Goal: Information Seeking & Learning: Find specific fact

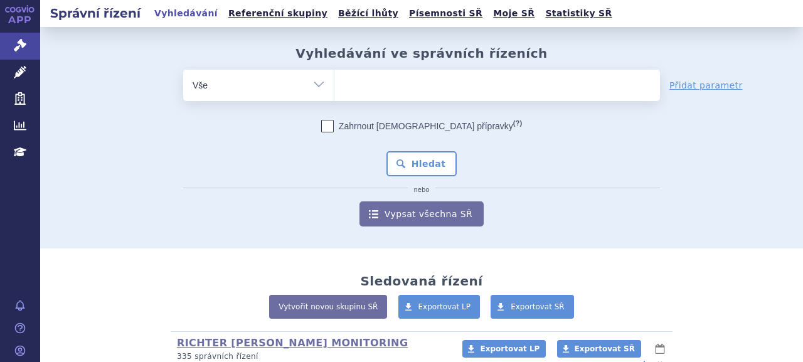
click at [365, 96] on span at bounding box center [497, 85] width 326 height 31
click at [334, 96] on select at bounding box center [334, 84] width 1 height 31
paste input "SUKLS146699/2023"
type input "SUKLS146699/2023"
select select "SUKLS146699/2023"
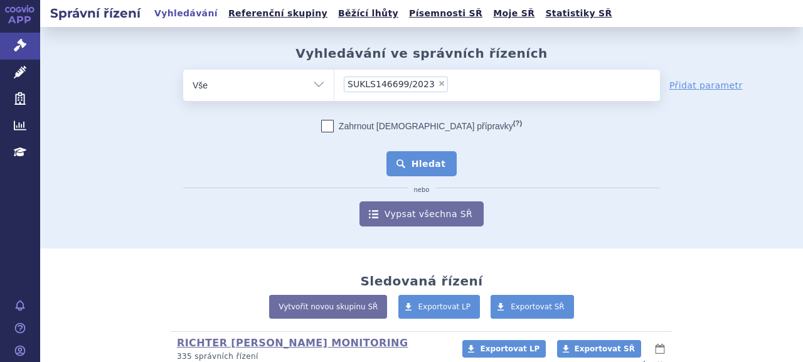
click at [429, 167] on button "Hledat" at bounding box center [421, 163] width 71 height 25
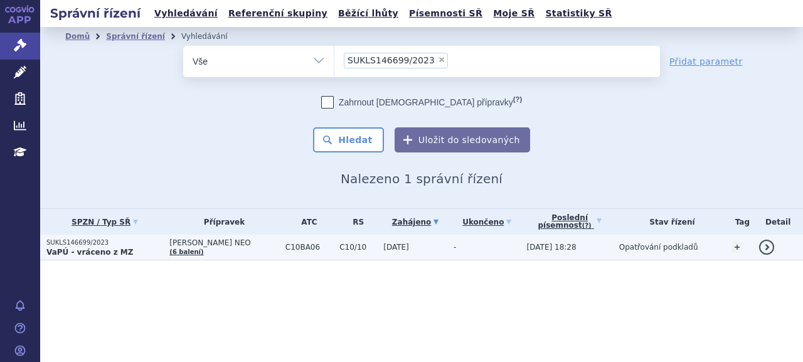
click at [88, 255] on strong "VaPÚ - vráceno z MZ" at bounding box center [89, 252] width 87 height 9
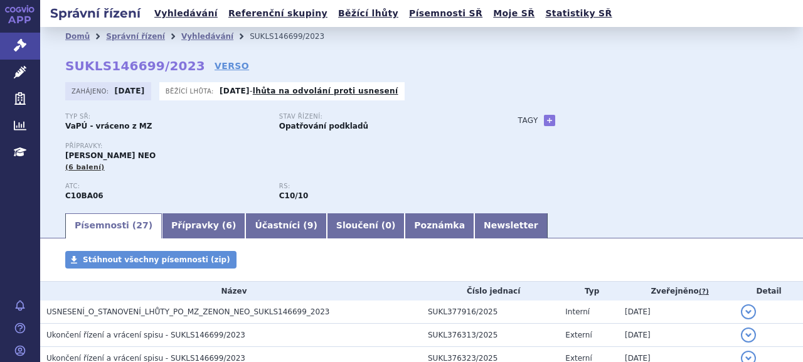
scroll to position [63, 0]
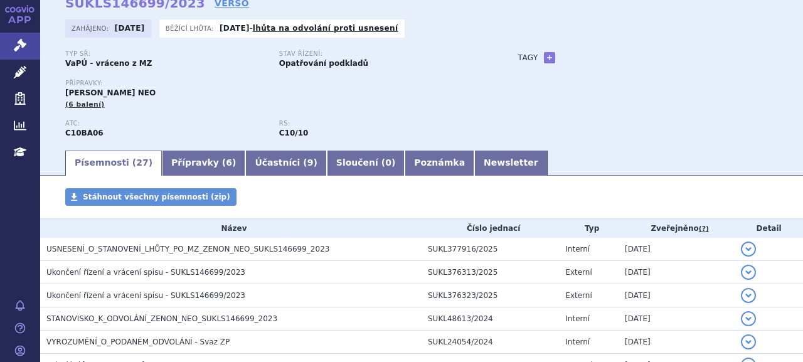
click at [221, 252] on span "USNESENÍ_O_STANOVENÍ_LHŮTY_PO_MZ_ZENON_NEO_SUKLS146699_2023" at bounding box center [187, 249] width 283 height 9
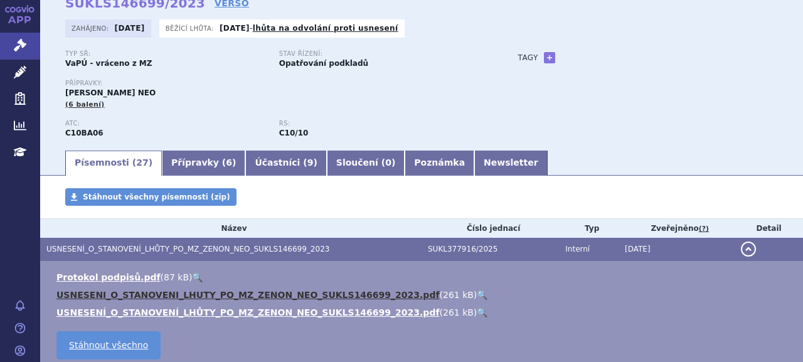
click at [208, 294] on link "USNESENI_O_STANOVENI_LHUTY_PO_MZ_ZENON_NEO_SUKLS146699_2023.pdf" at bounding box center [247, 295] width 383 height 10
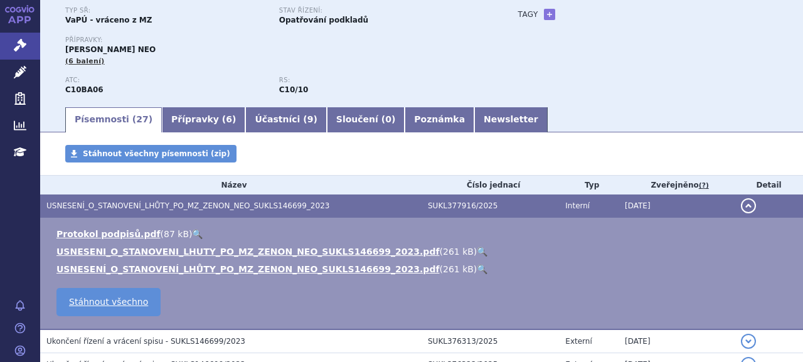
scroll to position [125, 0]
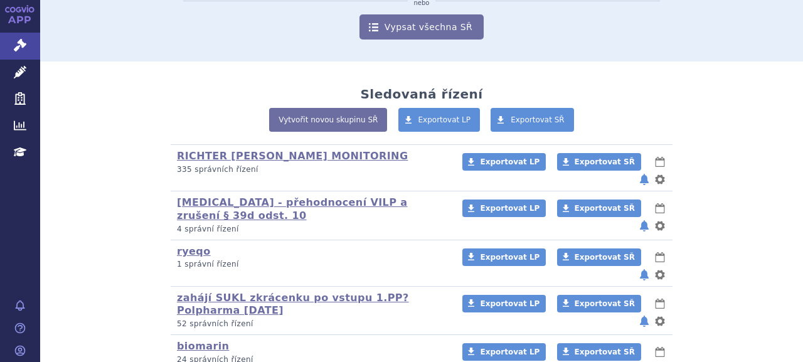
scroll to position [125, 0]
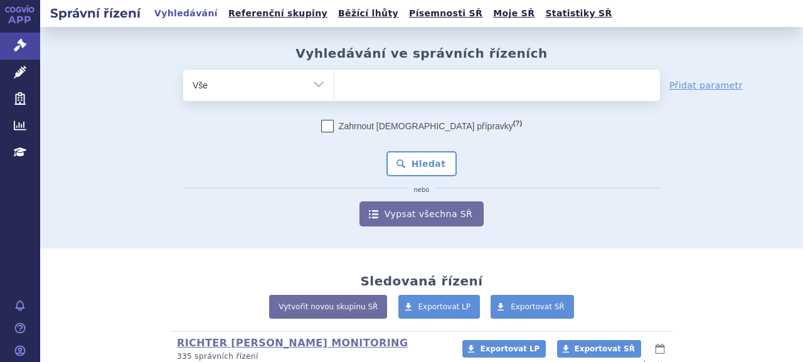
click at [400, 90] on ul at bounding box center [497, 83] width 326 height 26
click at [334, 90] on select at bounding box center [334, 84] width 1 height 31
type input "zen"
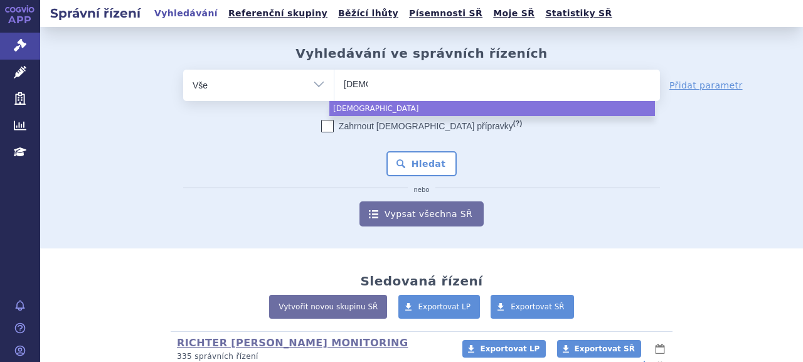
type input "zenon"
type input "zenon neo"
select select "zenon neo"
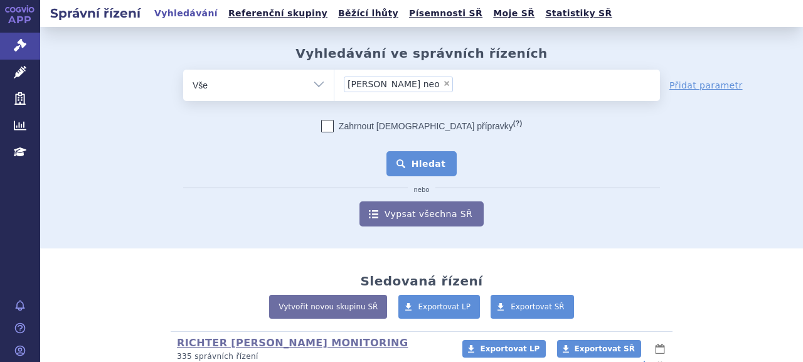
click at [423, 165] on button "Hledat" at bounding box center [421, 163] width 71 height 25
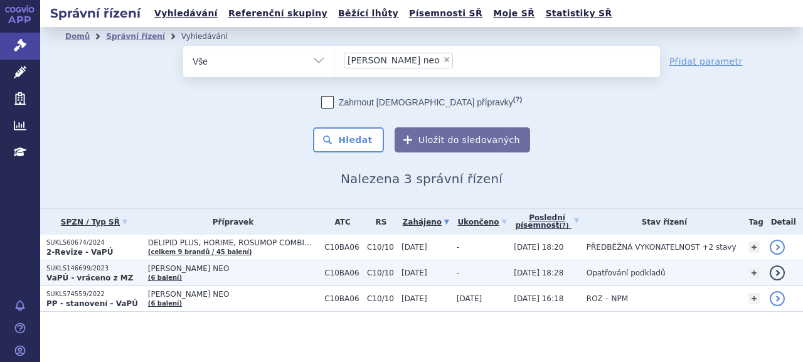
click at [93, 271] on p "SUKLS146699/2023" at bounding box center [93, 268] width 95 height 9
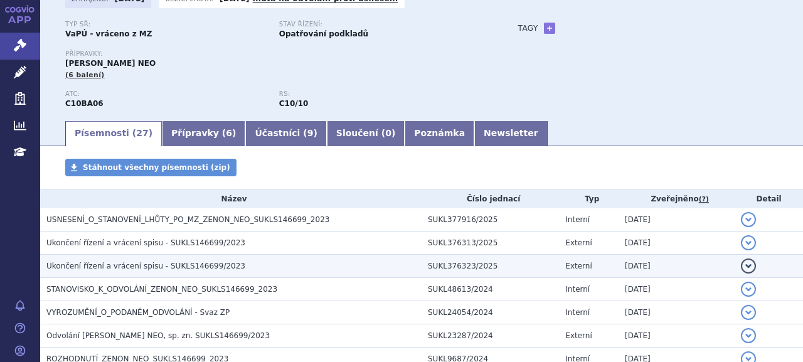
scroll to position [188, 0]
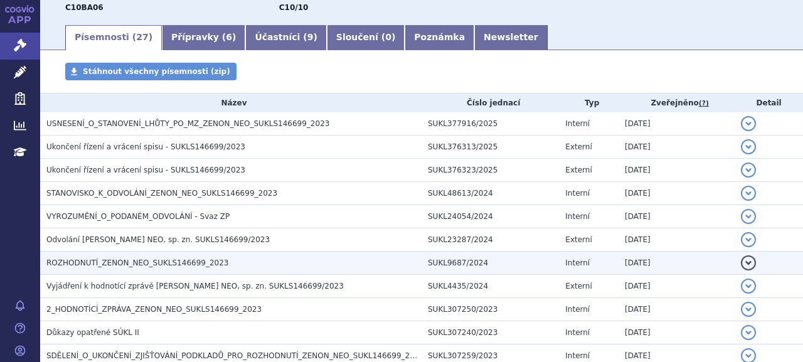
click at [115, 258] on span "ROZHODNUTÍ_ZENON_NEO_SUKLS146699_2023" at bounding box center [137, 262] width 182 height 9
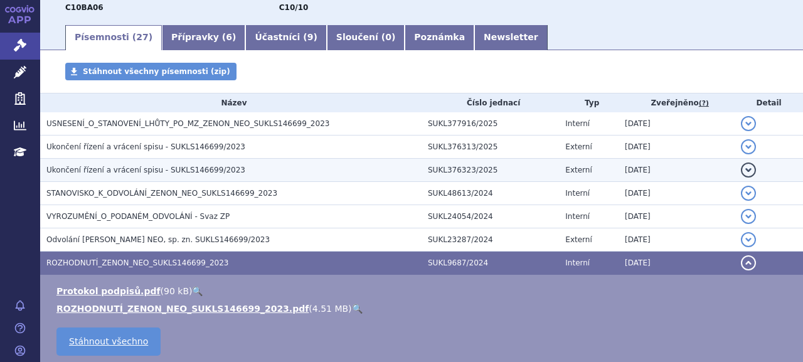
click at [102, 166] on span "Ukončení řízení a vrácení spisu - SUKLS146699/2023" at bounding box center [145, 170] width 199 height 9
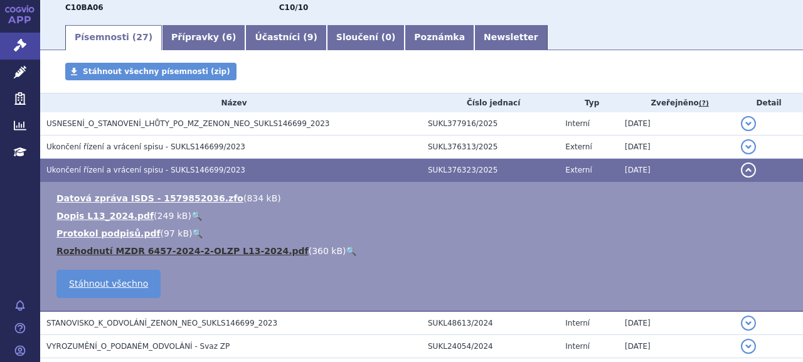
click at [102, 246] on link "Rozhodnutí MZDR 6457-2024-2-OLZP L13-2024.pdf" at bounding box center [182, 251] width 252 height 10
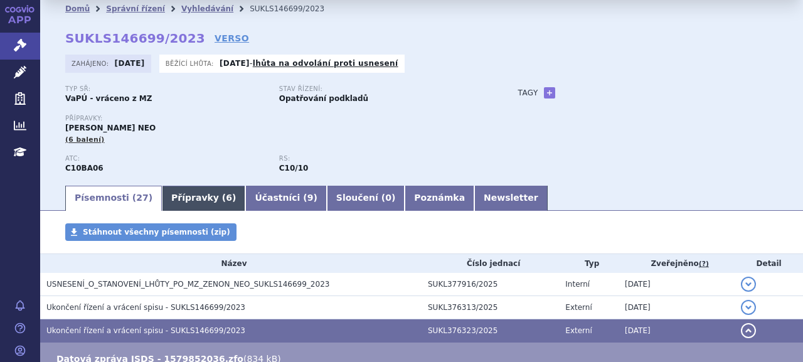
scroll to position [0, 0]
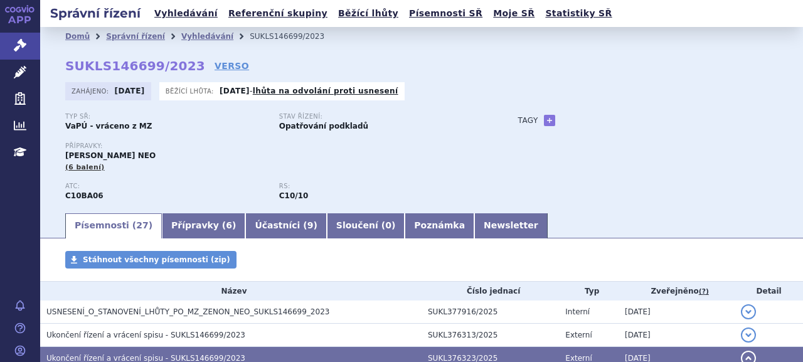
click at [78, 199] on strong "C10BA06" at bounding box center [84, 195] width 38 height 9
copy strong "C10BA06"
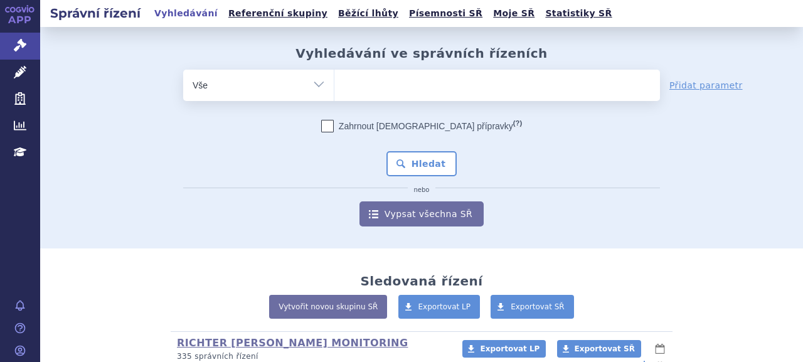
click at [380, 97] on span at bounding box center [497, 85] width 326 height 31
click at [334, 97] on select at bounding box center [334, 84] width 1 height 31
paste input "C10BA06"
type input "C10BA06"
click at [405, 97] on span "C10BA06" at bounding box center [497, 85] width 326 height 31
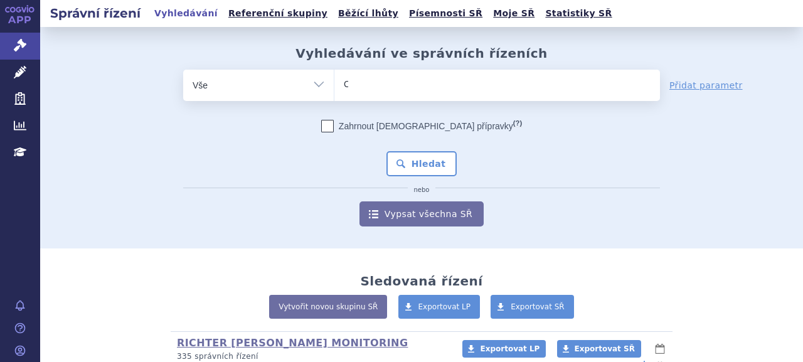
click at [334, 97] on select "C10BA06" at bounding box center [334, 84] width 1 height 31
select select "C10BA06"
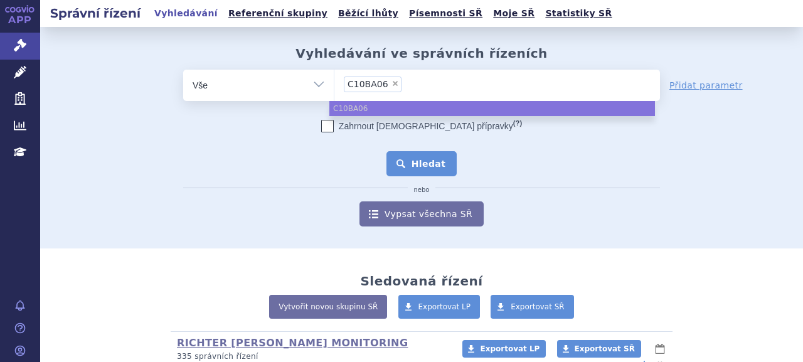
type input "C10BA06"
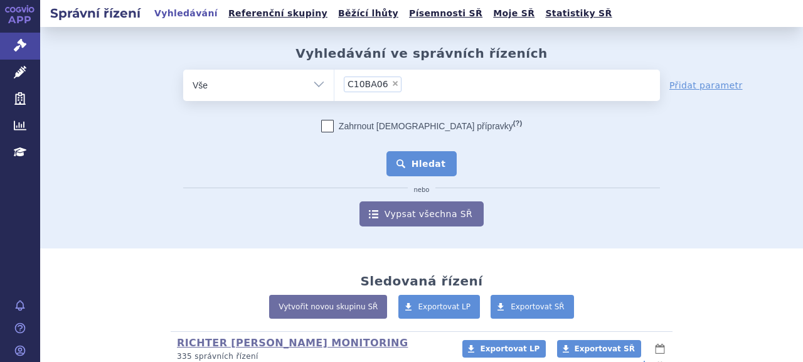
click at [413, 162] on button "Hledat" at bounding box center [421, 163] width 71 height 25
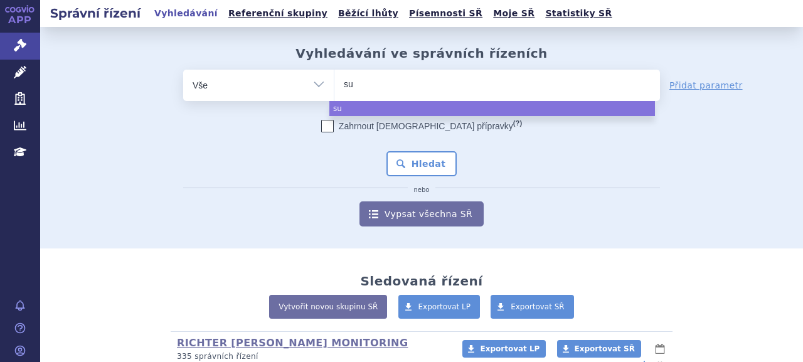
select select
type input "suls"
type input "sul"
type input "suk"
type input "sukls"
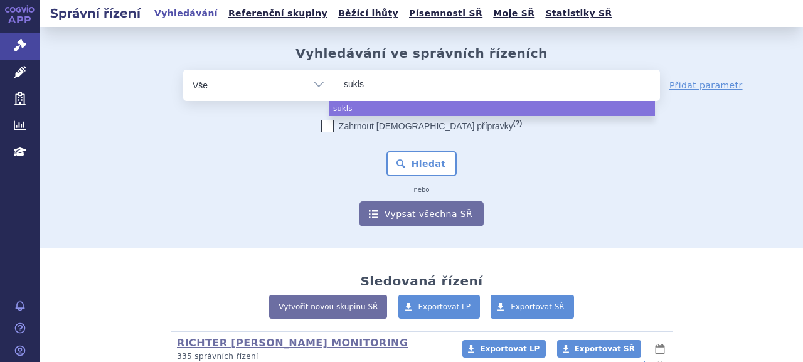
type input "sukls1"
type input "sukls18"
type input "sukls183"
type input "sukls1836"
type input "sukls18363"
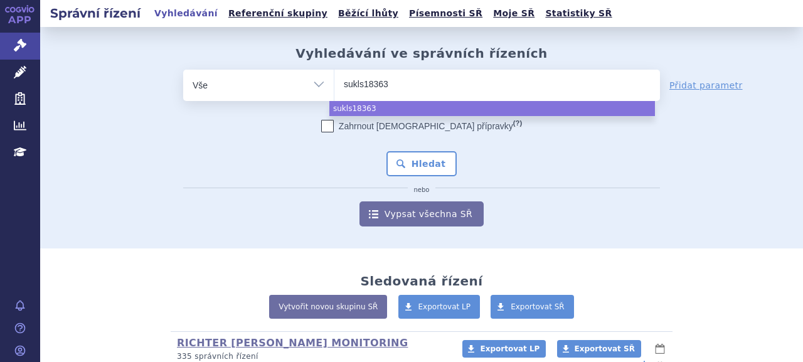
type input "sukls183636"
type input "sukls183636/"
type input "sukls183636/20"
type input "sukls183636/202"
type input "sukls183636/2023"
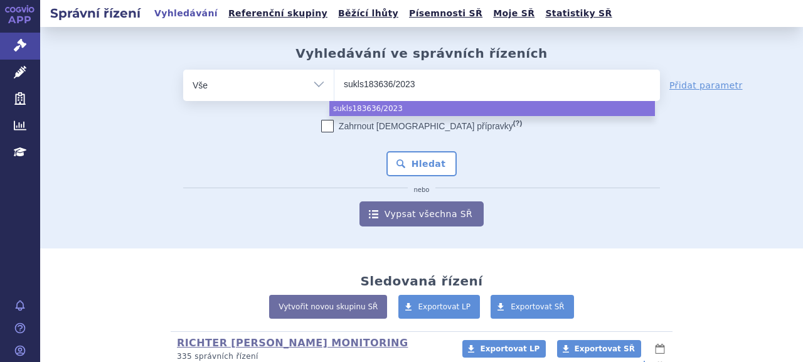
select select "sukls183636/2023"
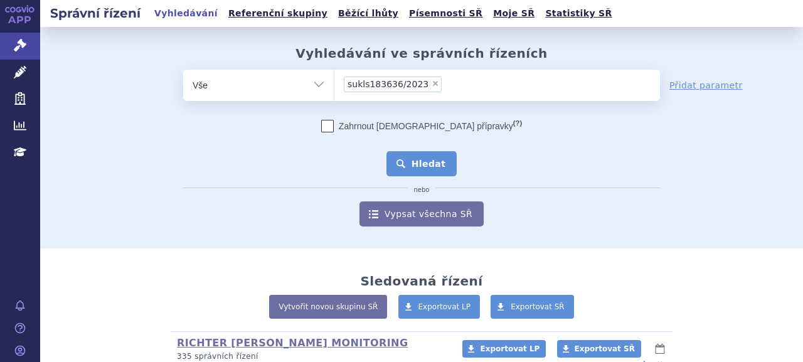
click at [436, 164] on button "Hledat" at bounding box center [421, 163] width 71 height 25
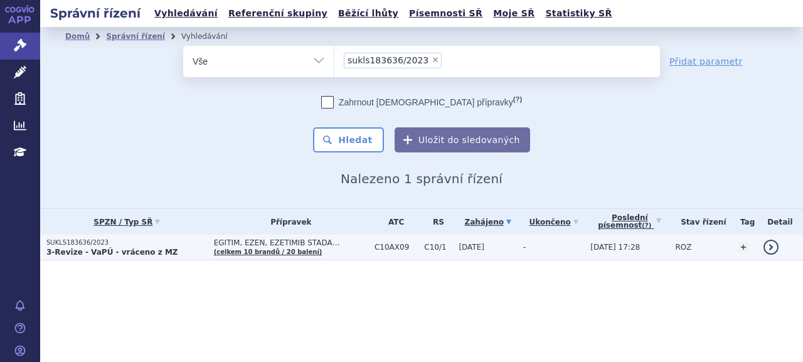
click at [72, 245] on p "SUKLS183636/2023" at bounding box center [126, 242] width 161 height 9
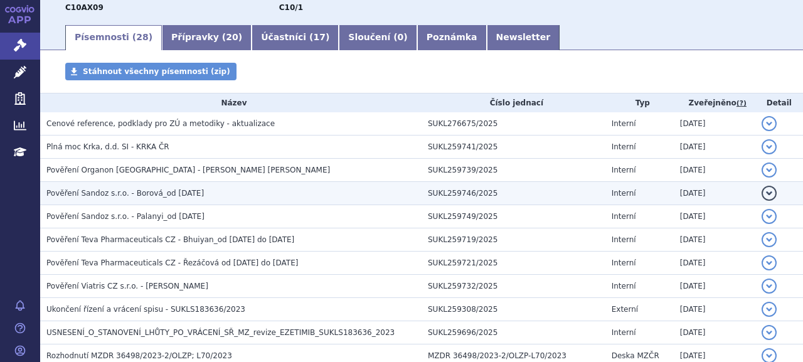
scroll to position [314, 0]
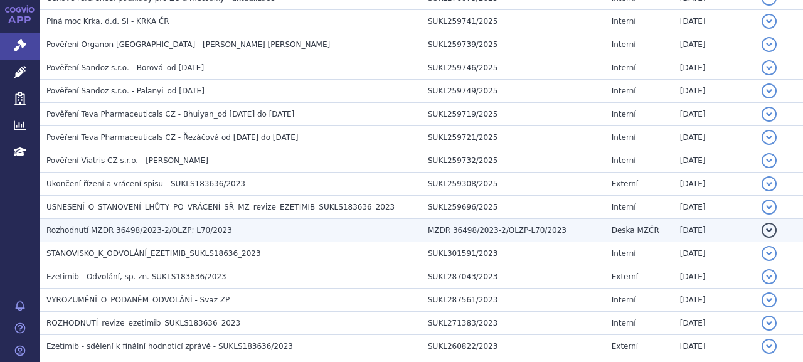
click at [173, 231] on span "Rozhodnutí MZDR 36498/2023-2/OLZP; L70/2023" at bounding box center [139, 230] width 186 height 9
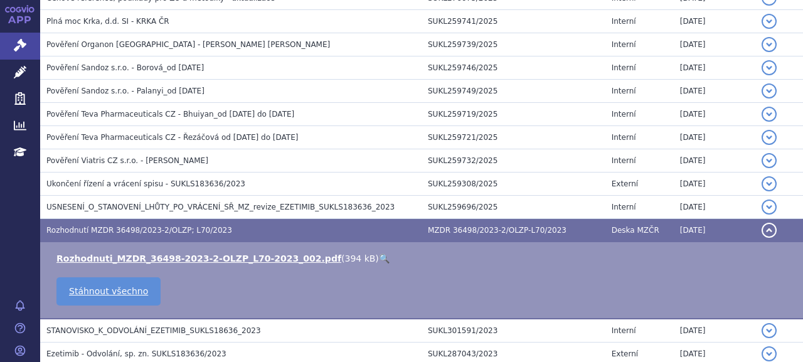
drag, startPoint x: 166, startPoint y: 256, endPoint x: 257, endPoint y: 248, distance: 91.9
click at [166, 256] on link "Rozhodnuti_MZDR_36498-2023-2-OLZP_L70-2023_002.pdf" at bounding box center [198, 258] width 285 height 10
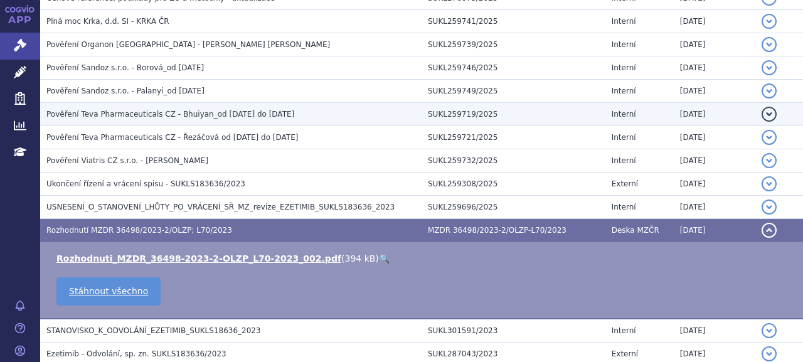
scroll to position [0, 0]
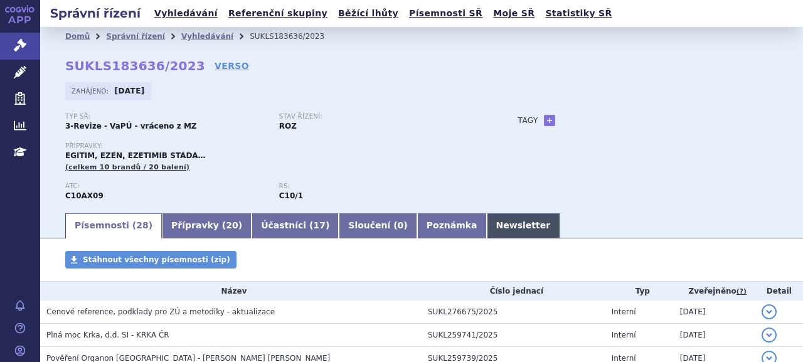
click at [487, 223] on link "Newsletter" at bounding box center [523, 225] width 73 height 25
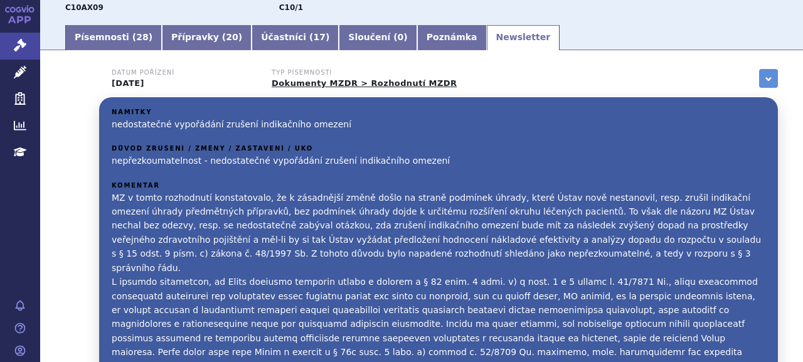
scroll to position [63, 0]
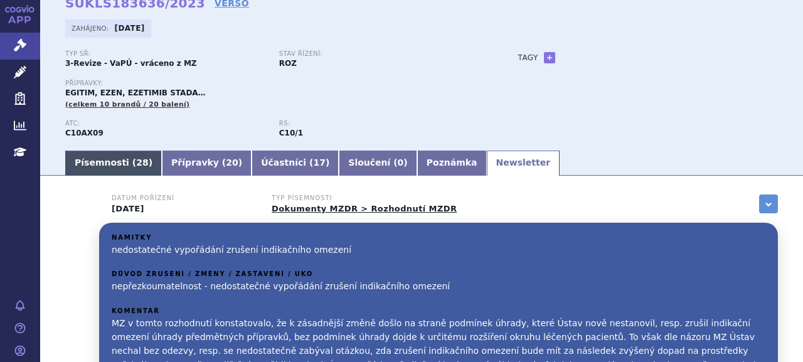
click at [117, 171] on link "Písemnosti ( 28 )" at bounding box center [113, 163] width 97 height 25
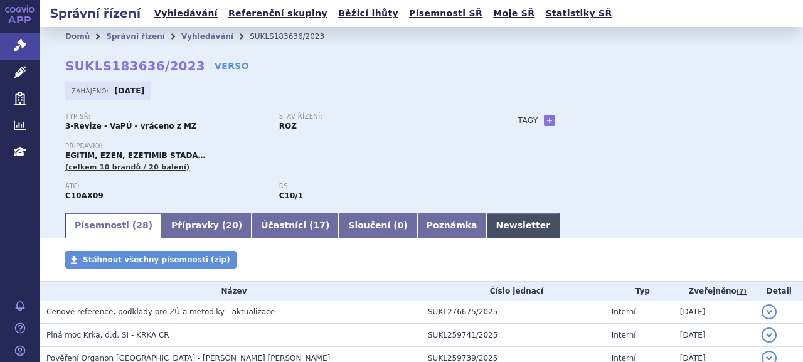
click at [487, 225] on link "Newsletter" at bounding box center [523, 225] width 73 height 25
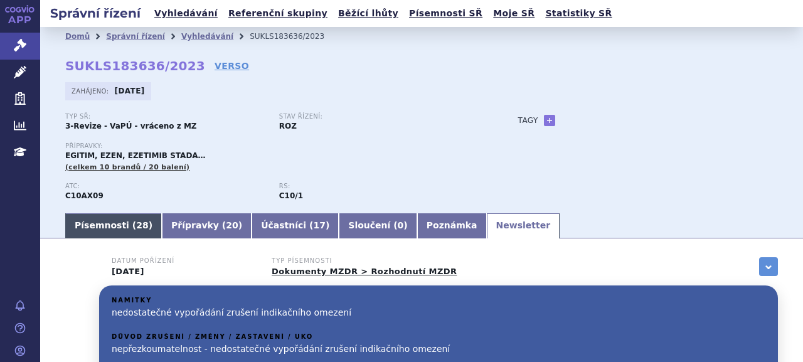
click at [119, 226] on link "Písemnosti ( 28 )" at bounding box center [113, 225] width 97 height 25
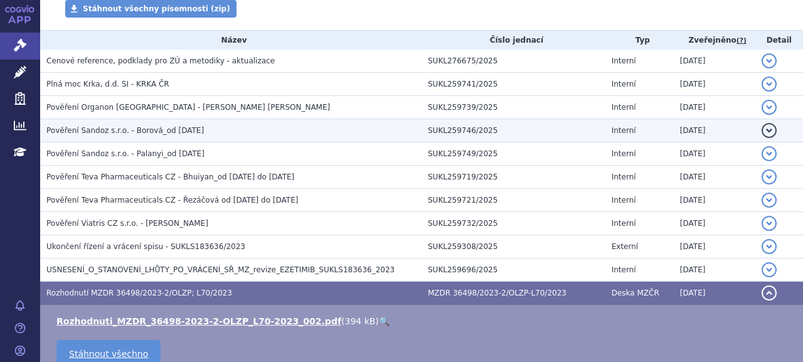
scroll to position [314, 0]
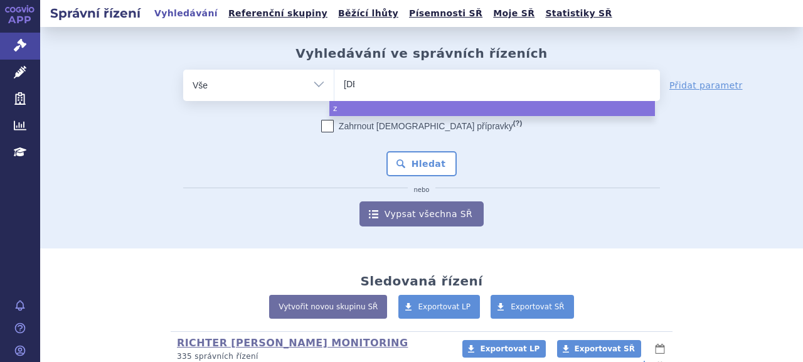
type input "[DEMOGRAPHIC_DATA]"
type input "[PERSON_NAME]"
type input "zenon neo"
click at [386, 151] on button "Hledat" at bounding box center [421, 163] width 71 height 25
select select "[PERSON_NAME] neo"
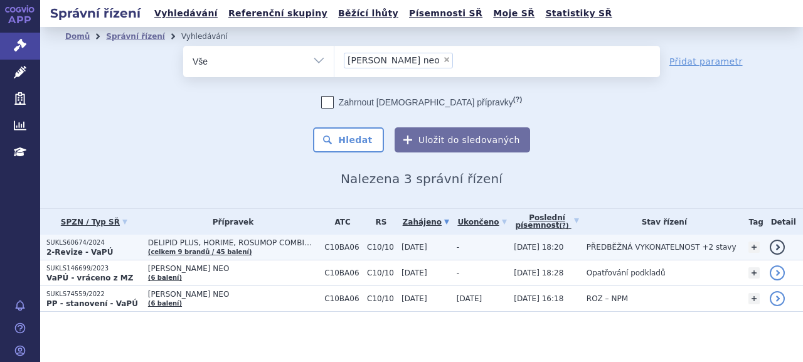
click at [93, 244] on p "SUKLS60674/2024" at bounding box center [93, 242] width 95 height 9
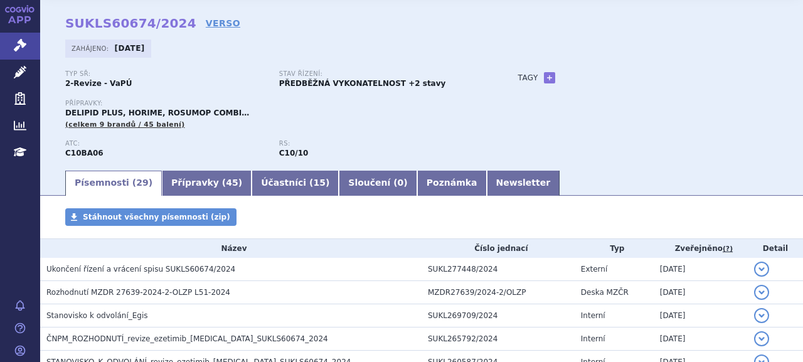
scroll to position [63, 0]
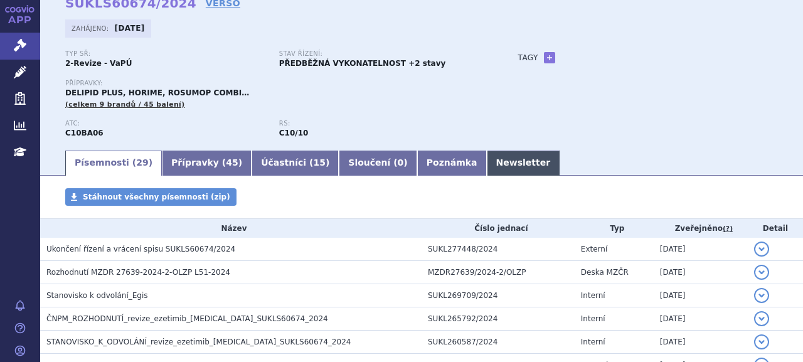
click at [487, 162] on link "Newsletter" at bounding box center [523, 163] width 73 height 25
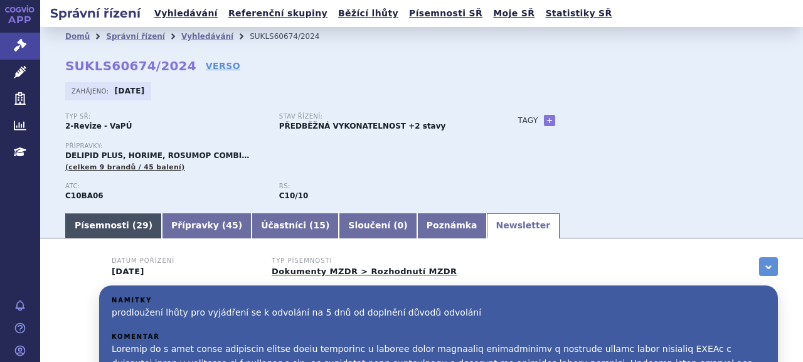
click at [113, 225] on link "Písemnosti ( 29 )" at bounding box center [113, 225] width 97 height 25
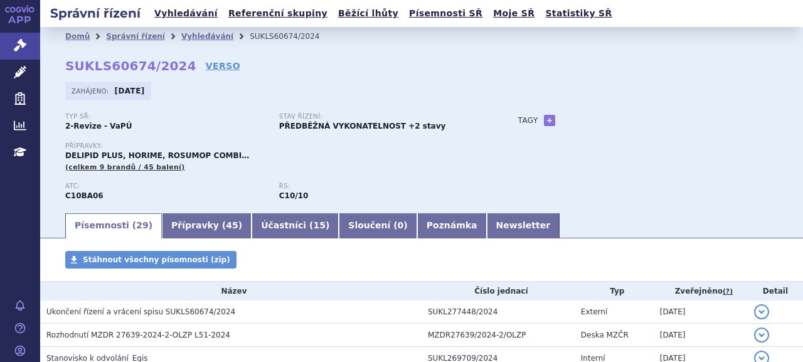
scroll to position [125, 0]
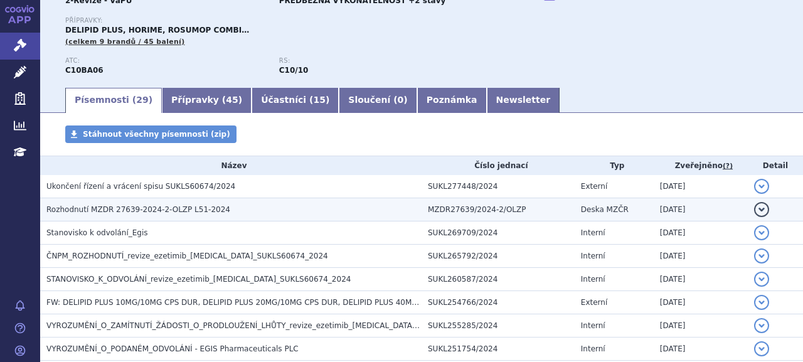
click at [133, 210] on span "Rozhodnutí MZDR 27639-2024-2-OLZP L51-2024" at bounding box center [138, 209] width 184 height 9
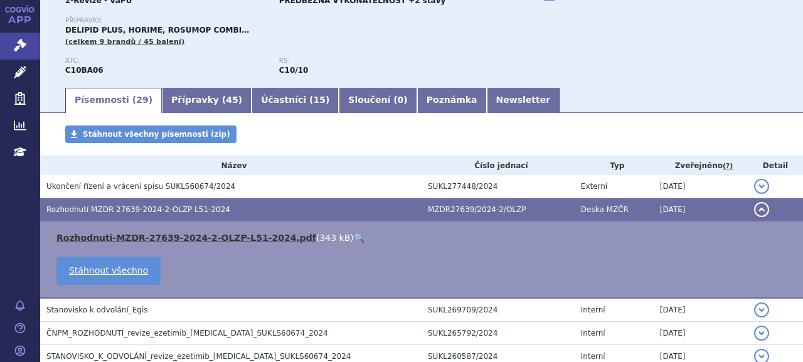
click at [240, 240] on link "Rozhodnuti-MZDR-27639-2024-2-OLZP-L51-2024.pdf" at bounding box center [186, 238] width 260 height 10
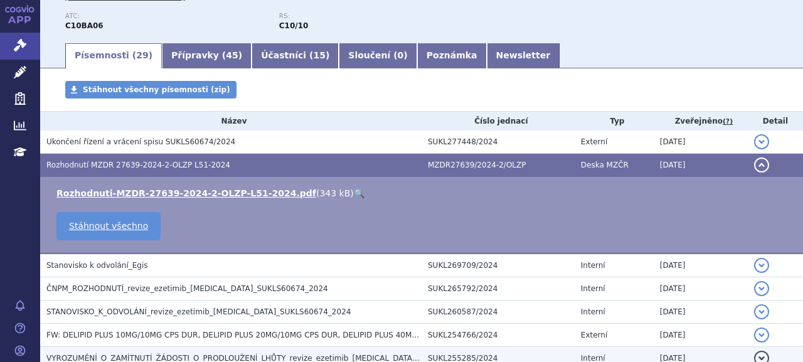
scroll to position [251, 0]
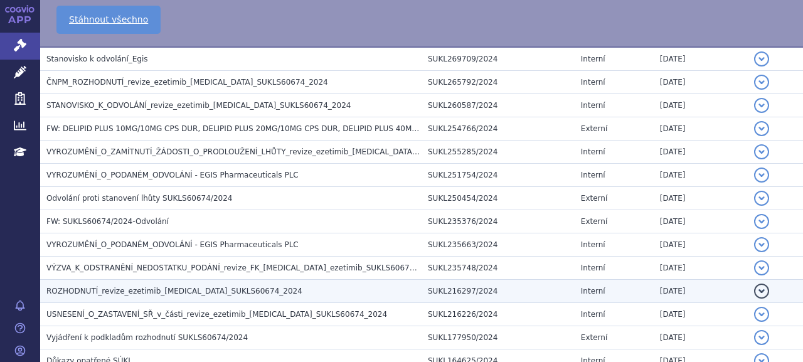
click at [150, 290] on span "ROZHODNUTÍ_revize_ezetimib_rosuvastatin_SUKLS60674_2024" at bounding box center [174, 291] width 256 height 9
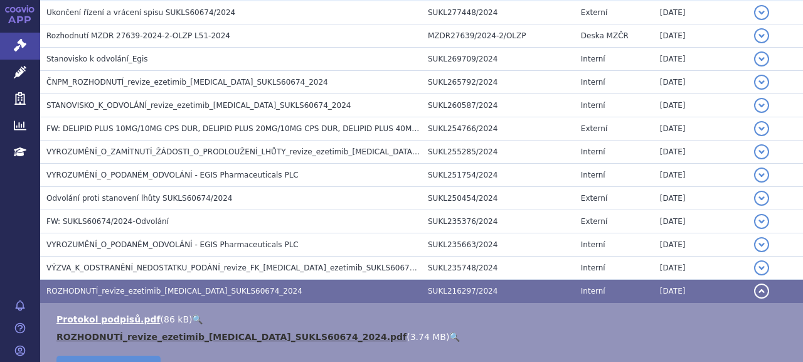
click at [147, 332] on link "ROZHODNUTÍ_revize_ezetimib_rosuvastatin_SUKLS60674_2024.pdf" at bounding box center [231, 337] width 350 height 10
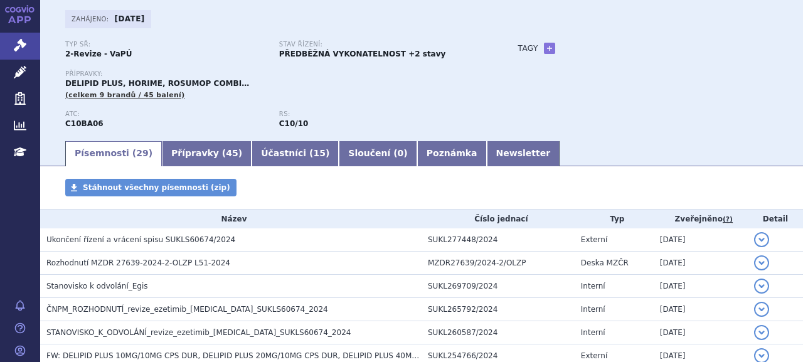
scroll to position [0, 0]
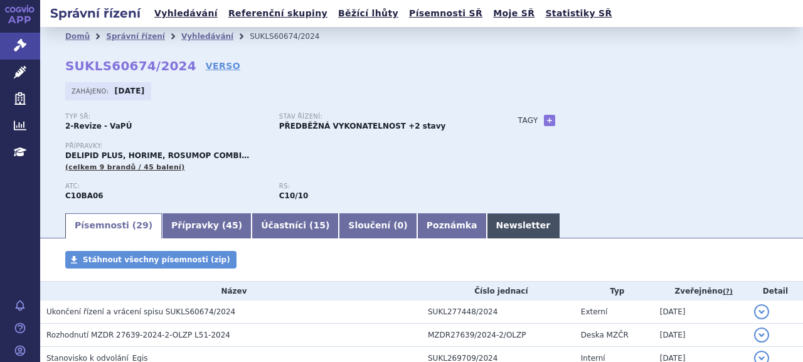
drag, startPoint x: 457, startPoint y: 213, endPoint x: 459, endPoint y: 220, distance: 7.3
click at [457, 213] on ul "Písemnosti ( 29 ) Přípravky ( 45 ) Účastníci ( 15 ) Sloučení ( 0 ) Poznámka New…" at bounding box center [421, 225] width 713 height 26
click at [487, 221] on link "Newsletter" at bounding box center [523, 225] width 73 height 25
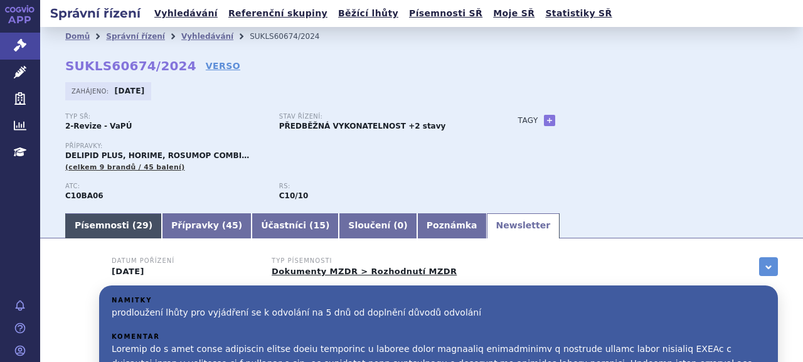
click at [108, 224] on link "Písemnosti ( 29 )" at bounding box center [113, 225] width 97 height 25
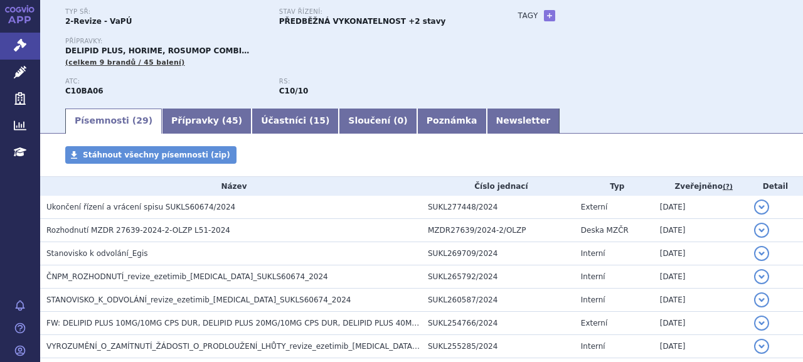
scroll to position [125, 0]
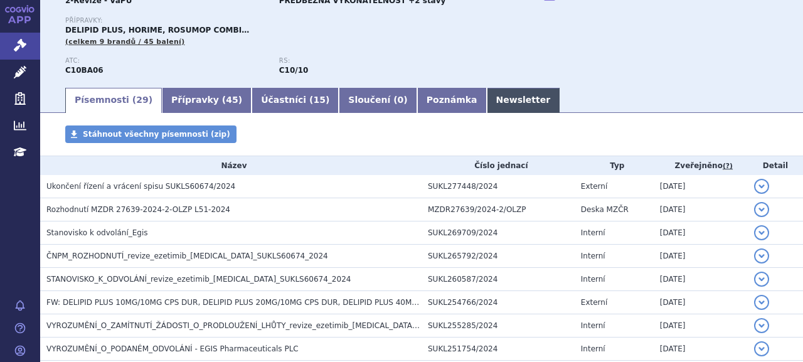
click at [487, 102] on link "Newsletter" at bounding box center [523, 100] width 73 height 25
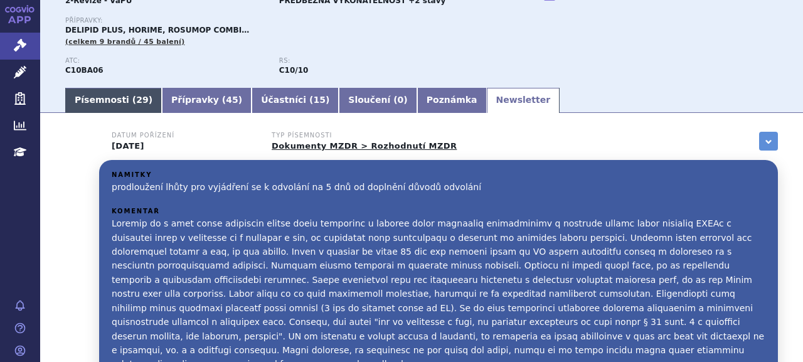
click at [109, 97] on link "Písemnosti ( 29 )" at bounding box center [113, 100] width 97 height 25
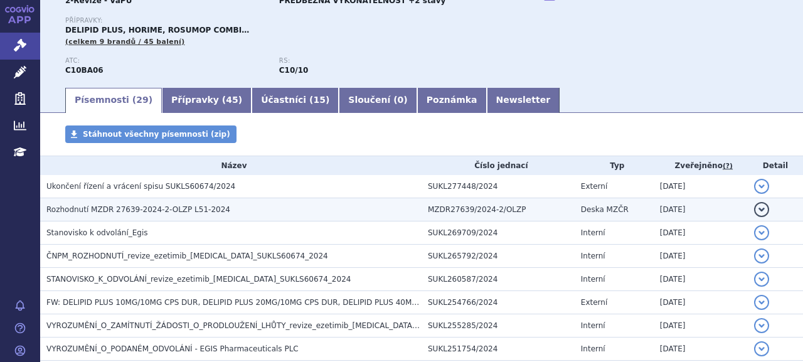
click at [122, 207] on span "Rozhodnutí MZDR 27639-2024-2-OLZP L51-2024" at bounding box center [138, 209] width 184 height 9
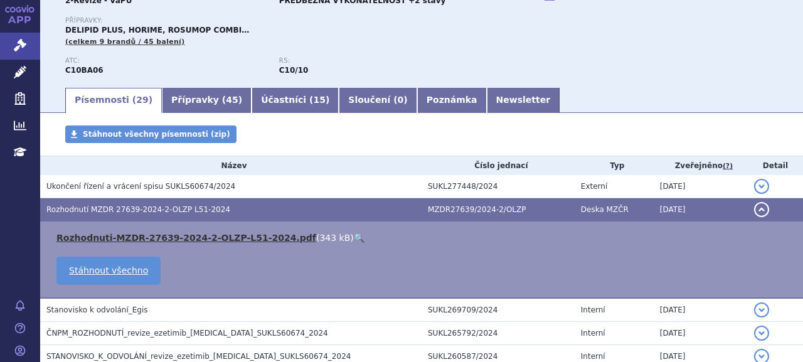
click at [142, 234] on link "Rozhodnuti-MZDR-27639-2024-2-OLZP-L51-2024.pdf" at bounding box center [186, 238] width 260 height 10
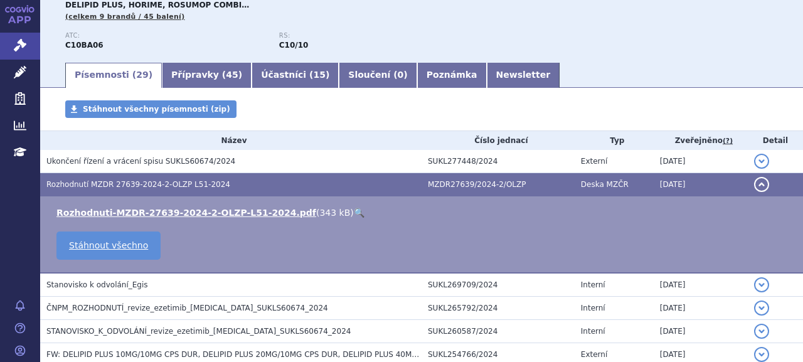
scroll to position [131, 0]
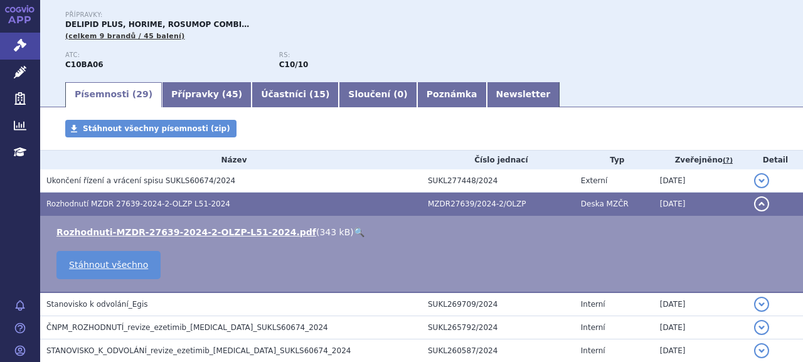
click at [487, 100] on link "Newsletter" at bounding box center [523, 94] width 73 height 25
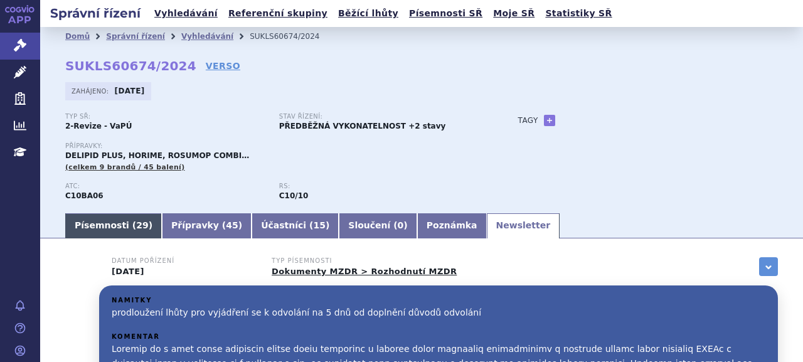
click at [112, 227] on link "Písemnosti ( 29 )" at bounding box center [113, 225] width 97 height 25
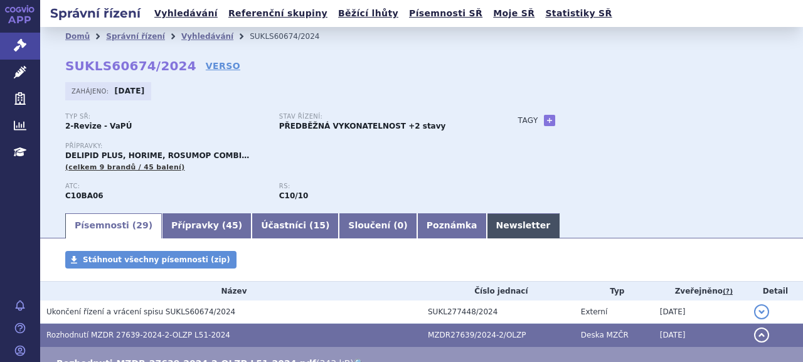
click at [487, 229] on link "Newsletter" at bounding box center [523, 225] width 73 height 25
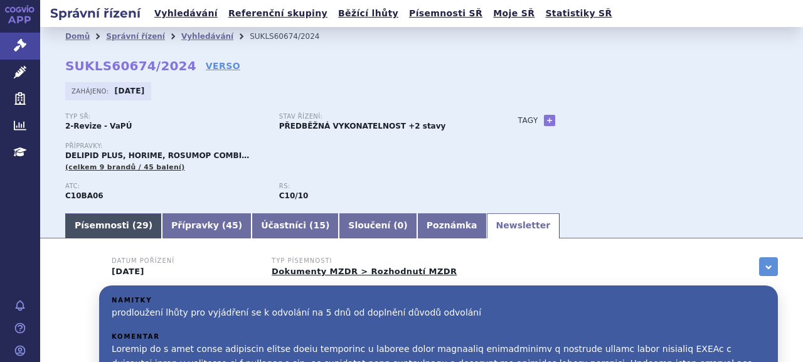
click at [84, 225] on link "Písemnosti ( 29 )" at bounding box center [113, 225] width 97 height 25
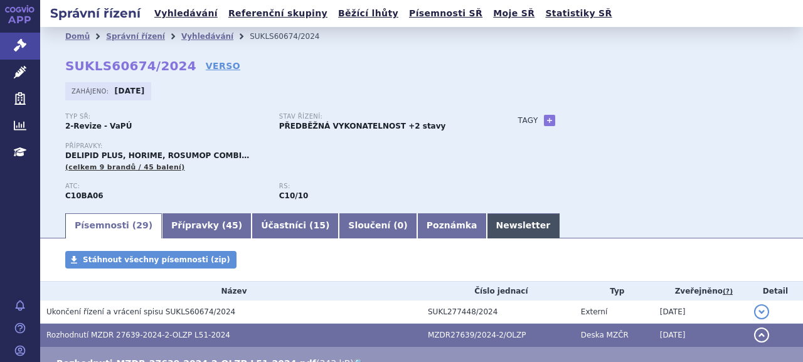
click at [487, 229] on link "Newsletter" at bounding box center [523, 225] width 73 height 25
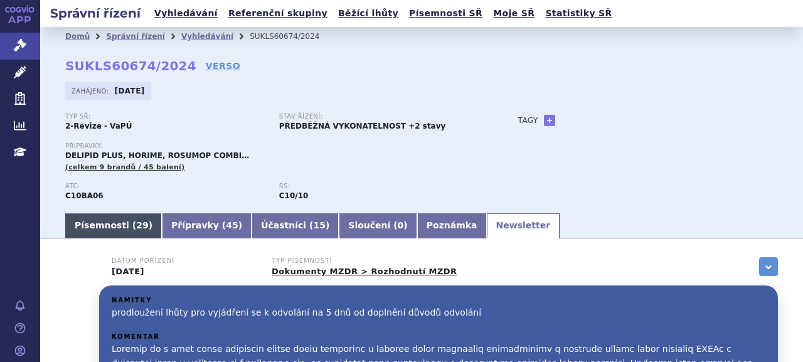
click at [110, 229] on link "Písemnosti ( 29 )" at bounding box center [113, 225] width 97 height 25
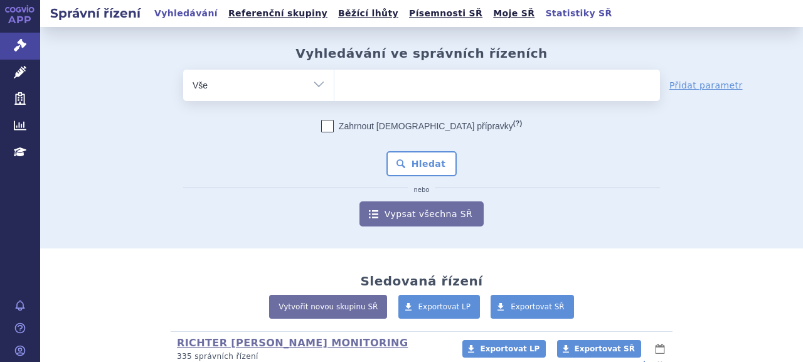
click at [541, 13] on link "Statistiky SŘ" at bounding box center [578, 13] width 74 height 17
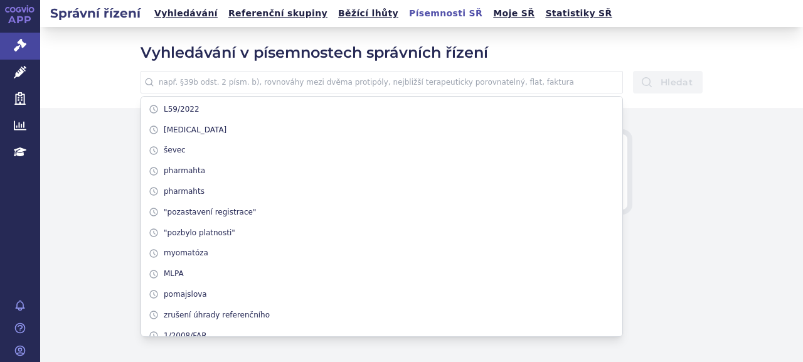
click at [351, 82] on input "text" at bounding box center [382, 82] width 482 height 23
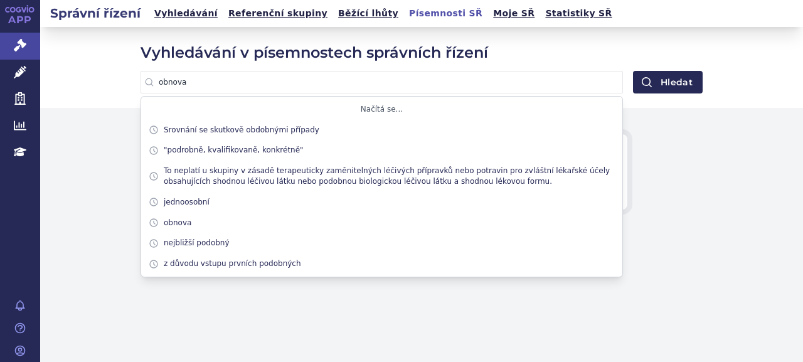
type input "obnova"
click at [633, 71] on button "Hledat" at bounding box center [668, 82] width 70 height 23
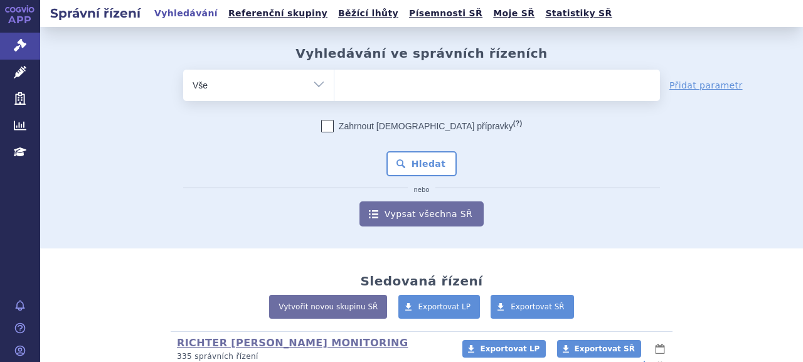
click at [522, 85] on ul at bounding box center [497, 83] width 326 height 26
click at [334, 85] on select at bounding box center [334, 84] width 1 height 31
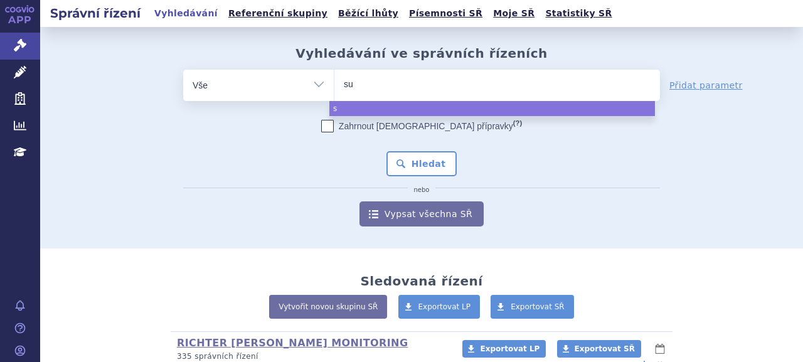
type input "suk"
type input "sukls"
type input "sukls3"
type input "sukls36"
type input "sukls3698"
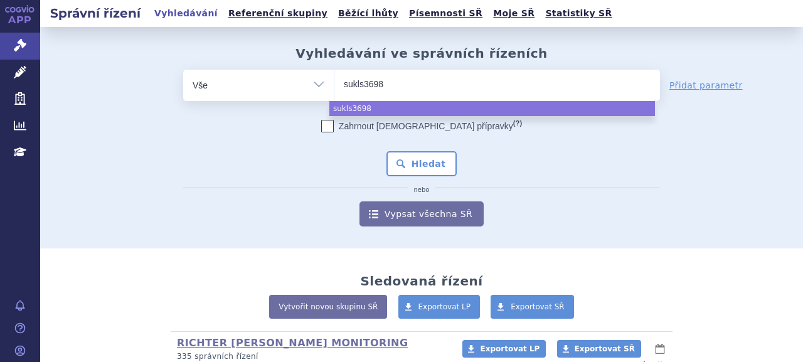
type input "sukls36982"
type input "sukls36982/"
type input "sukls36982/20"
type input "sukls36982/2017"
select select "sukls36982/2017"
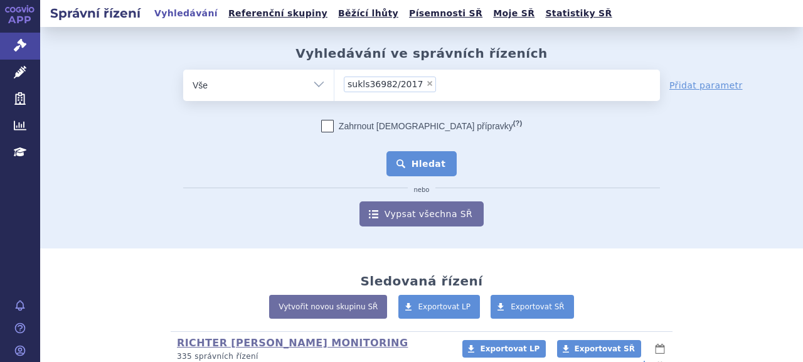
click at [408, 168] on button "Hledat" at bounding box center [421, 163] width 71 height 25
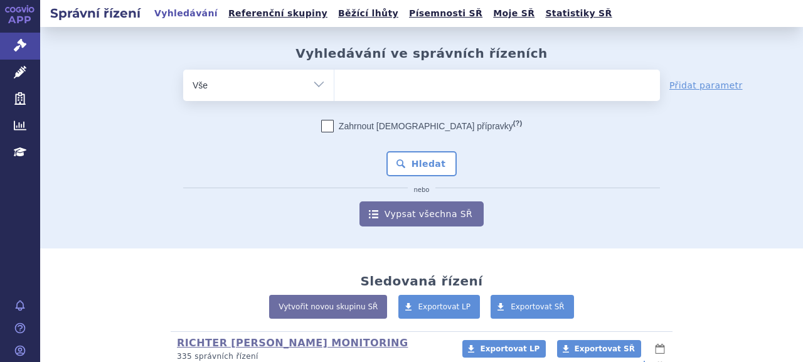
click at [442, 90] on ul at bounding box center [497, 83] width 326 height 26
click at [334, 90] on select at bounding box center [334, 84] width 1 height 31
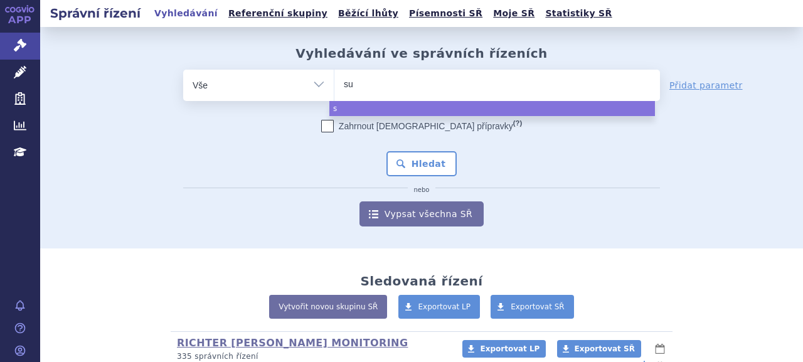
type input "suk"
type input "sukls"
type input "sukls1"
type input "sukls18"
type input "sukls183"
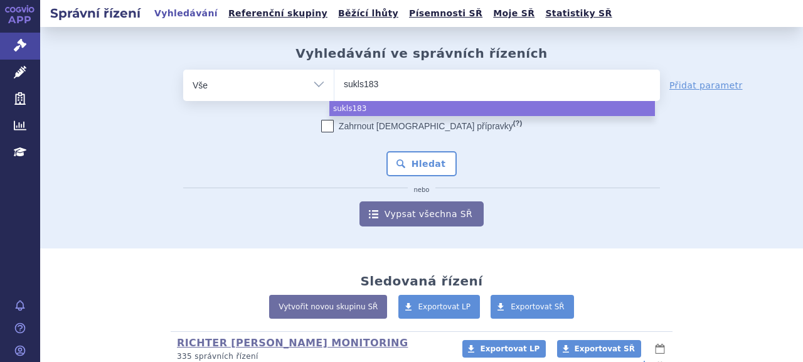
type input "sukls1836"
type input "sukls183636"
type input "sukls183636/"
type input "sukls183636/2"
type input "sukls183636/20"
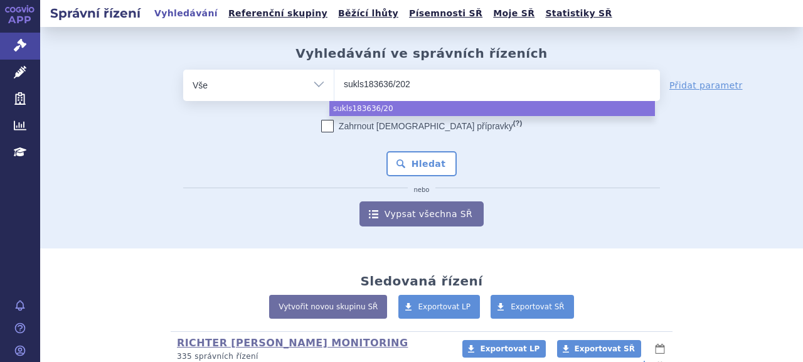
type input "sukls183636/2023"
select select "sukls183636/2023"
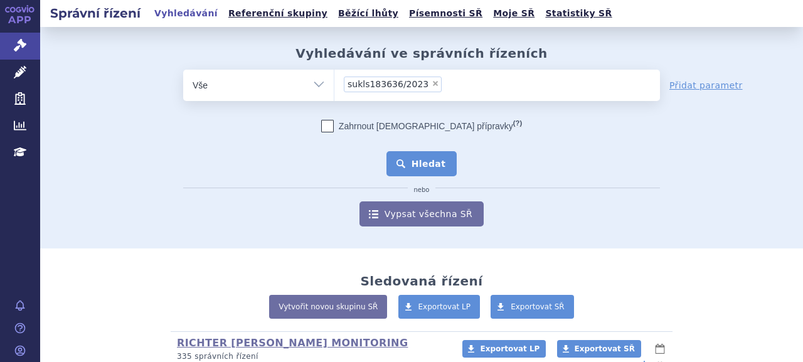
click at [425, 170] on button "Hledat" at bounding box center [421, 163] width 71 height 25
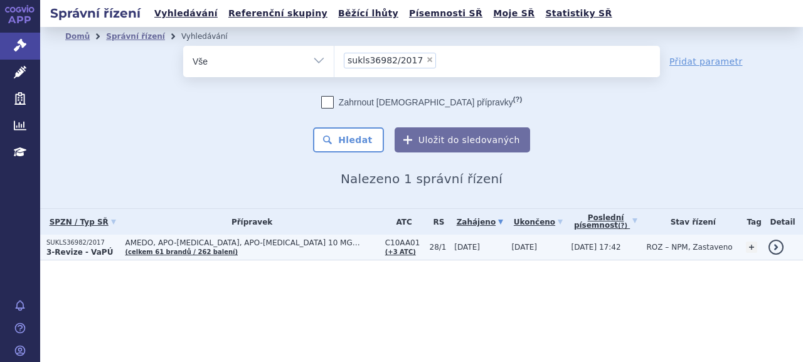
click at [78, 240] on p "SUKLS36982/2017" at bounding box center [82, 242] width 72 height 9
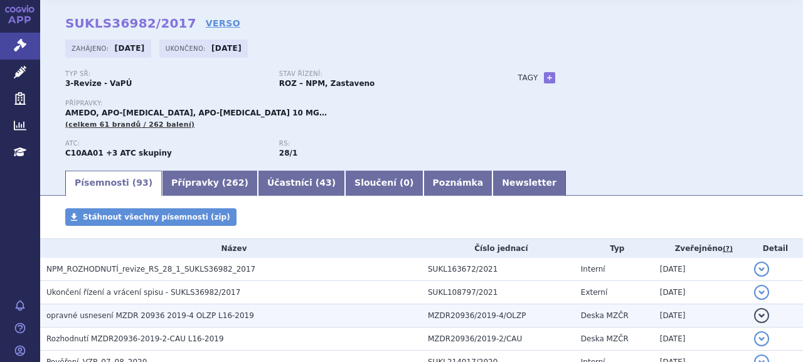
scroll to position [63, 0]
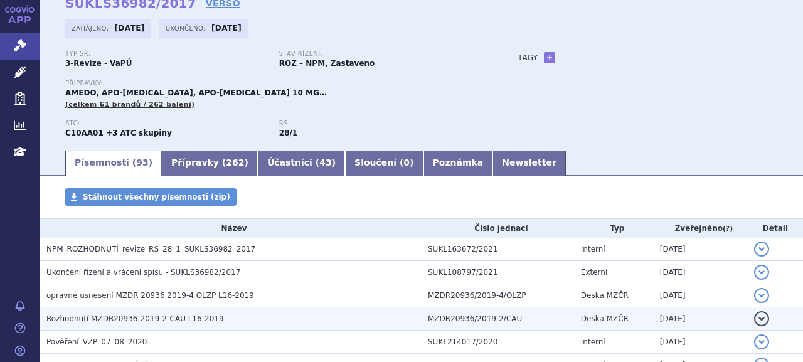
click at [151, 321] on span "Rozhodnutí MZDR20936-2019-2-CAU L16-2019" at bounding box center [135, 318] width 178 height 9
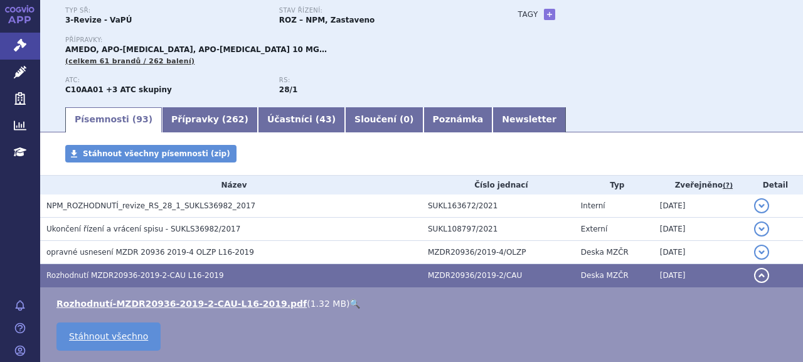
scroll to position [125, 0]
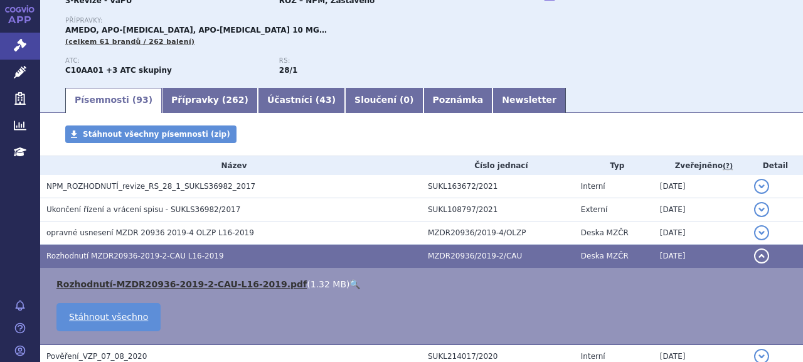
click at [147, 281] on link "Rozhodnutí-MZDR20936-2019-2-CAU-L16-2019.pdf" at bounding box center [181, 284] width 250 height 10
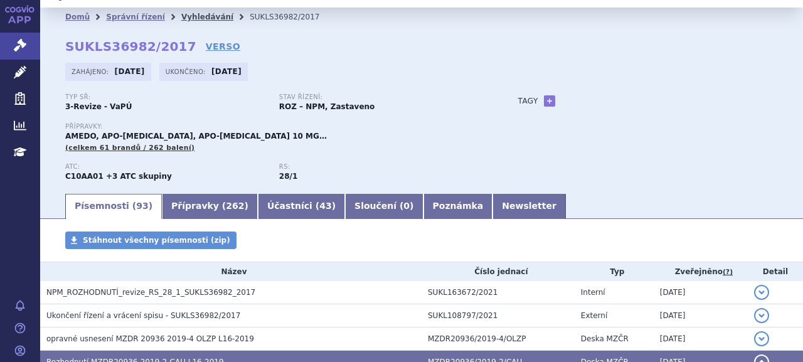
scroll to position [0, 0]
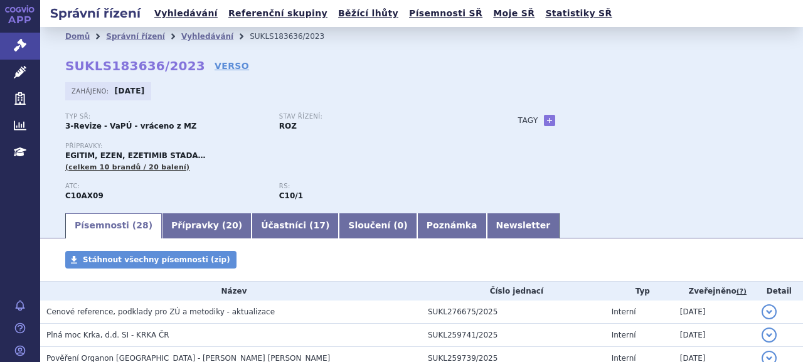
scroll to position [251, 0]
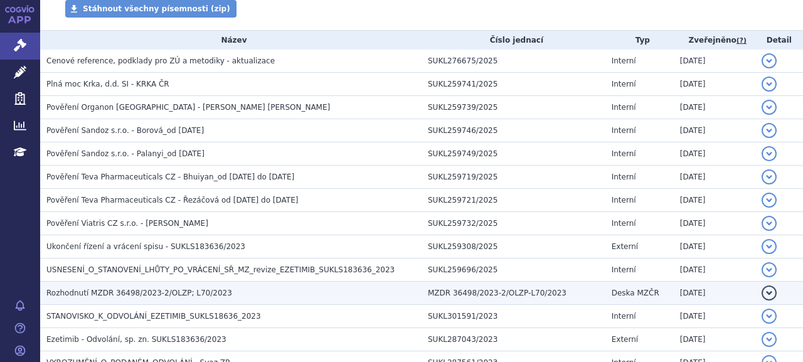
click at [169, 293] on span "Rozhodnutí MZDR 36498/2023-2/OLZP; L70/2023" at bounding box center [139, 293] width 186 height 9
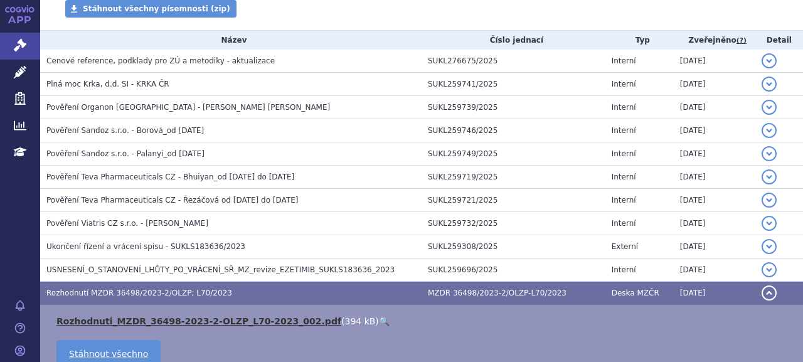
click at [170, 318] on link "Rozhodnuti_MZDR_36498-2023-2-OLZP_L70-2023_002.pdf" at bounding box center [198, 321] width 285 height 10
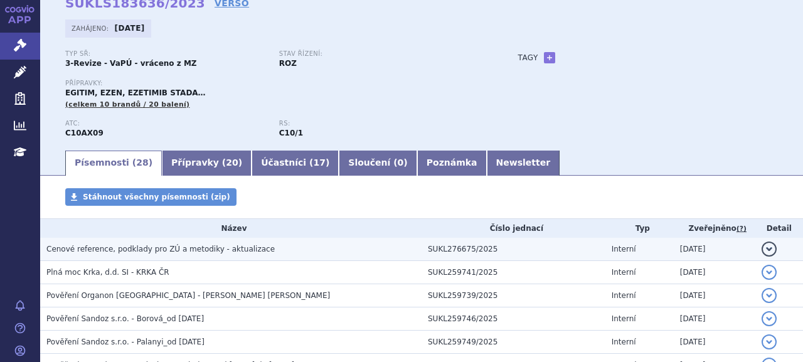
scroll to position [0, 0]
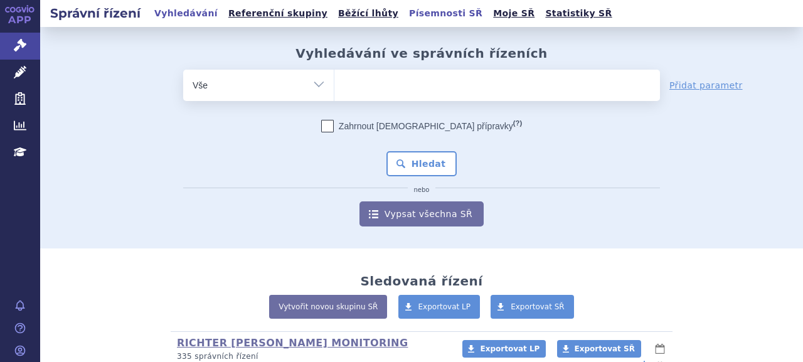
click at [405, 13] on link "Písemnosti SŘ" at bounding box center [445, 13] width 81 height 17
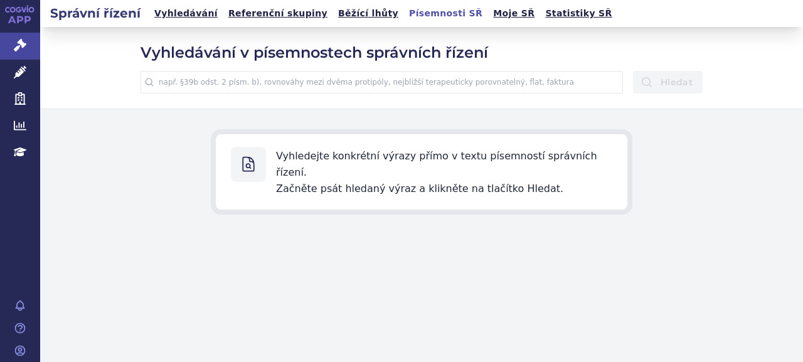
drag, startPoint x: 450, startPoint y: 73, endPoint x: 450, endPoint y: 82, distance: 8.8
click at [450, 74] on input "text" at bounding box center [382, 82] width 482 height 23
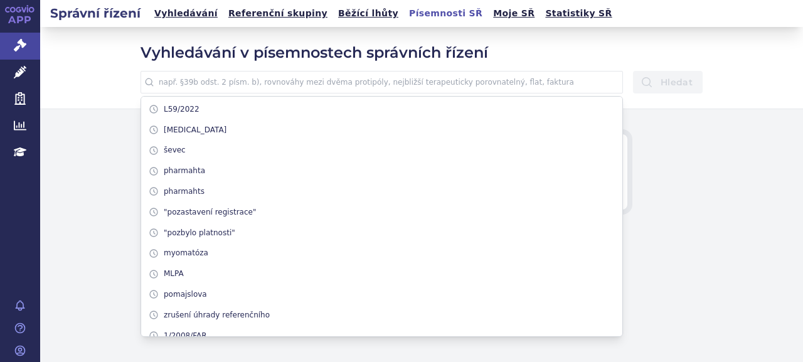
paste input "do 2 měsíců ode dne, kdy se příslušný správní orgán o důvodu zahájení přezkumné…"
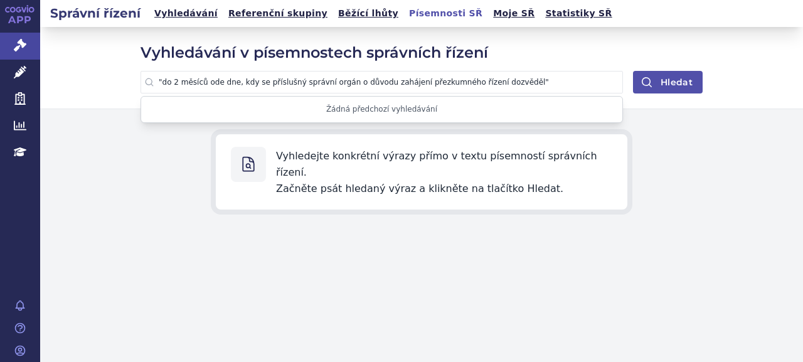
type input ""do 2 měsíců ode dne, kdy se příslušný správní orgán o důvodu zahájení přezkumn…"
click at [647, 74] on button "Hledat" at bounding box center [668, 82] width 70 height 23
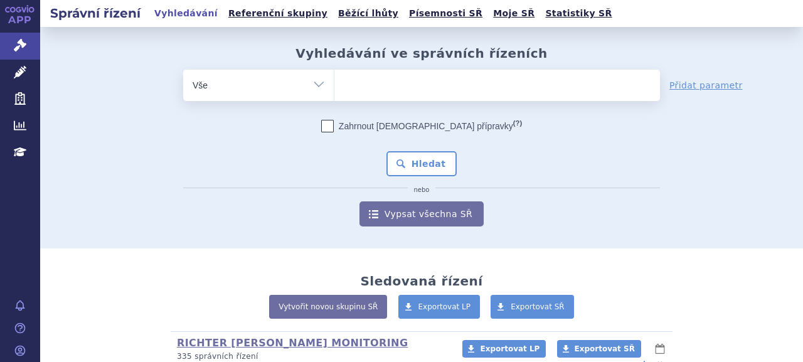
click at [464, 83] on ul at bounding box center [497, 83] width 326 height 26
click at [334, 83] on select at bounding box center [334, 84] width 1 height 31
paste input "§ 39b odst. 12"
type input "§ 39b odst. 12"
select select "§ 39b odst. 12"
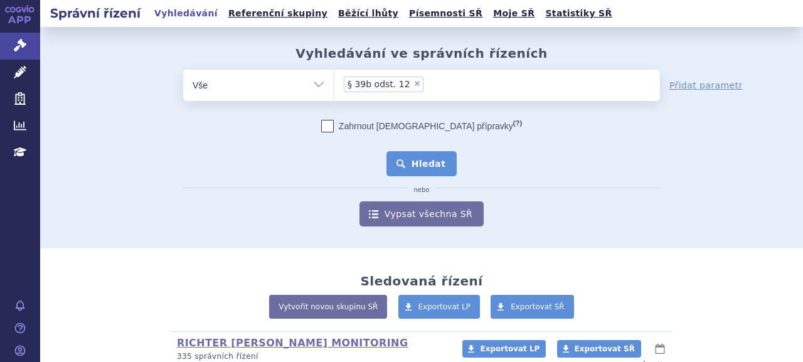
click at [419, 160] on button "Hledat" at bounding box center [421, 163] width 71 height 25
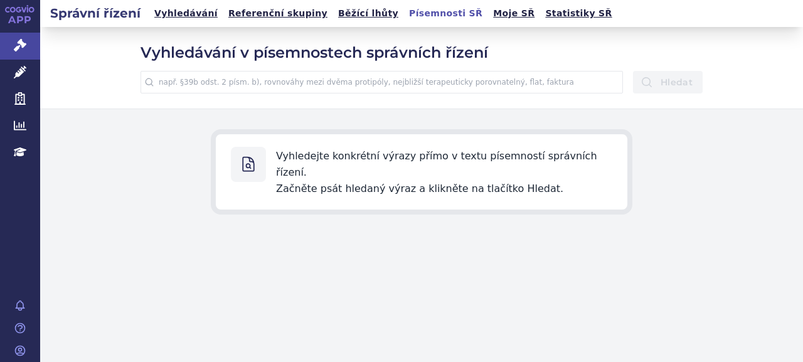
click at [400, 74] on input "text" at bounding box center [382, 82] width 482 height 23
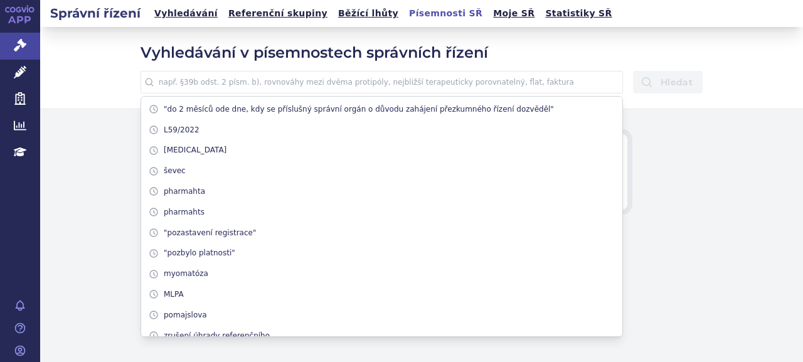
paste input "§ 39b odst. 12"
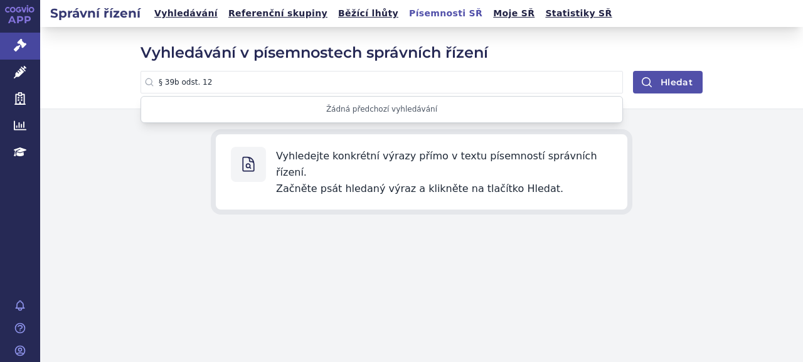
type input "§ 39b odst. 12"
click at [698, 73] on button "Hledat" at bounding box center [668, 82] width 70 height 23
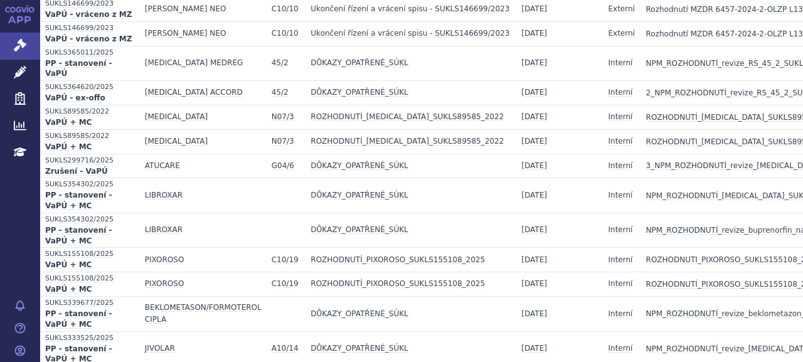
scroll to position [608, 0]
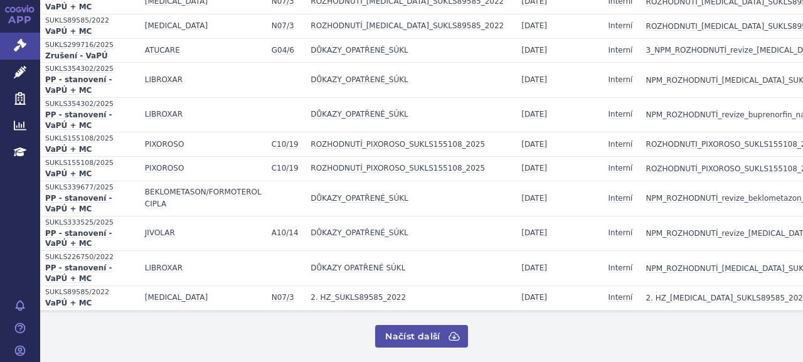
click at [430, 325] on button "Načíst další" at bounding box center [421, 336] width 92 height 23
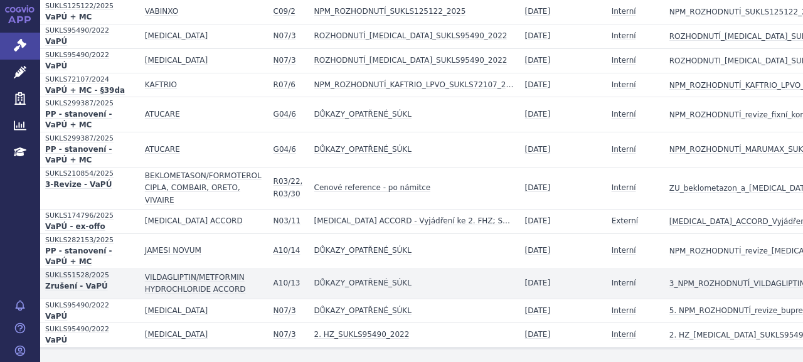
scroll to position [1457, 0]
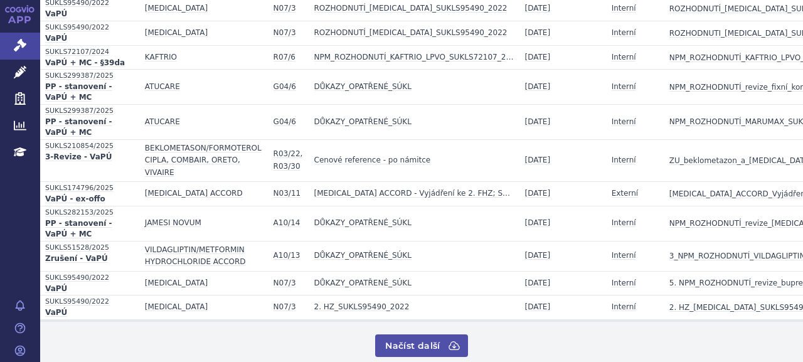
click at [403, 334] on button "Načíst další" at bounding box center [421, 345] width 92 height 23
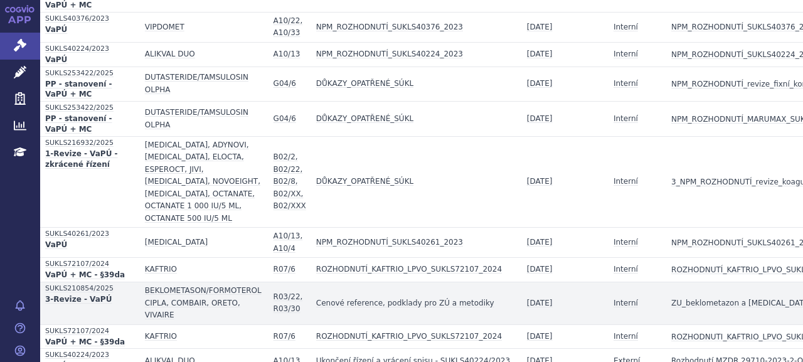
scroll to position [2108, 0]
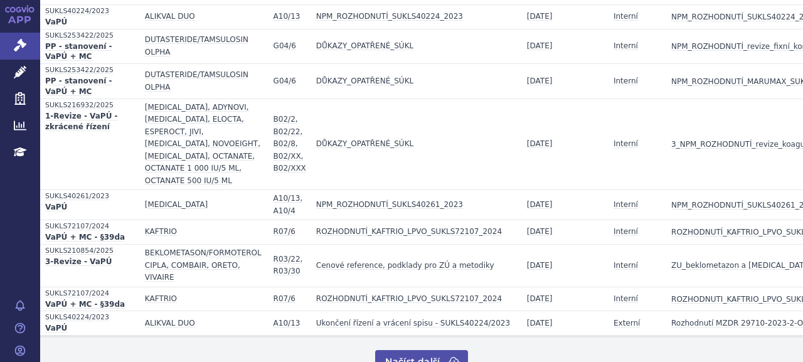
click at [407, 350] on button "Načíst další" at bounding box center [421, 361] width 92 height 23
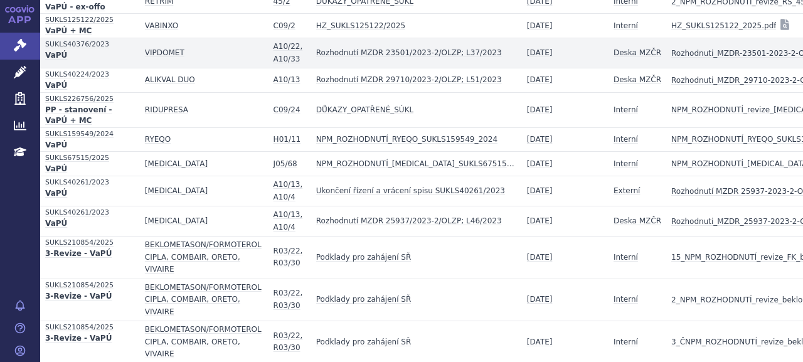
scroll to position [2738, 0]
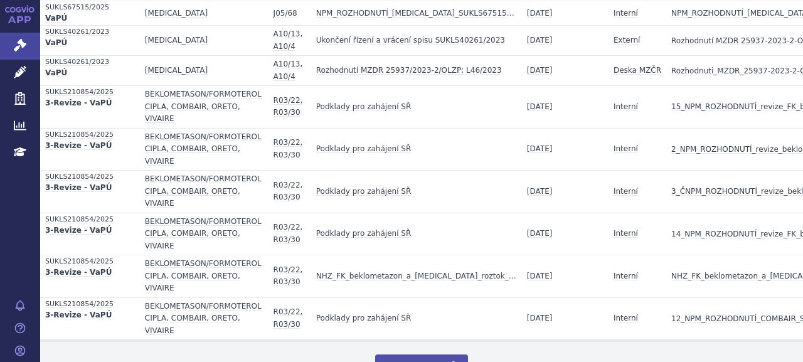
click at [440, 354] on button "Načíst další" at bounding box center [421, 365] width 92 height 23
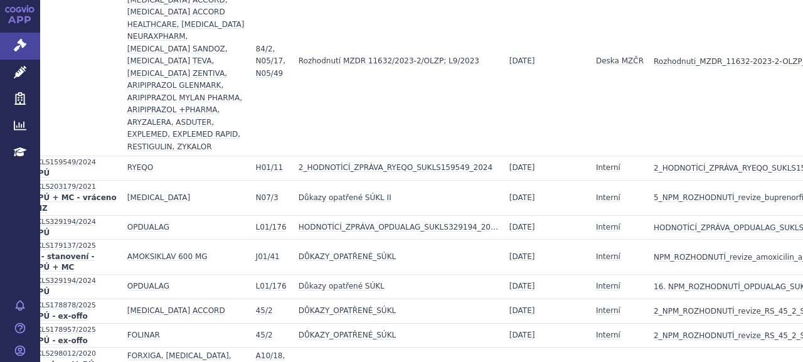
scroll to position [3391, 80]
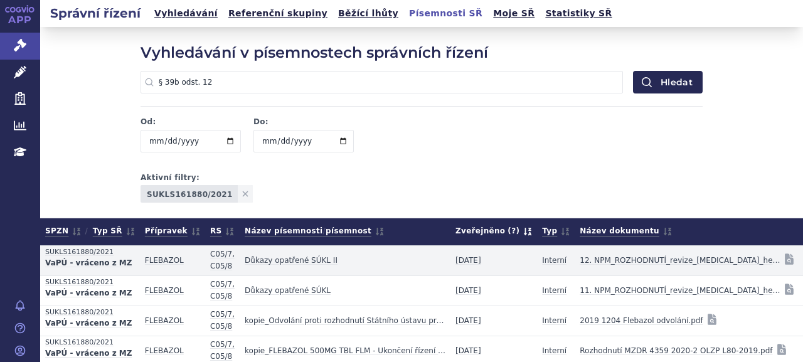
click at [802, 262] on icon at bounding box center [812, 260] width 15 height 15
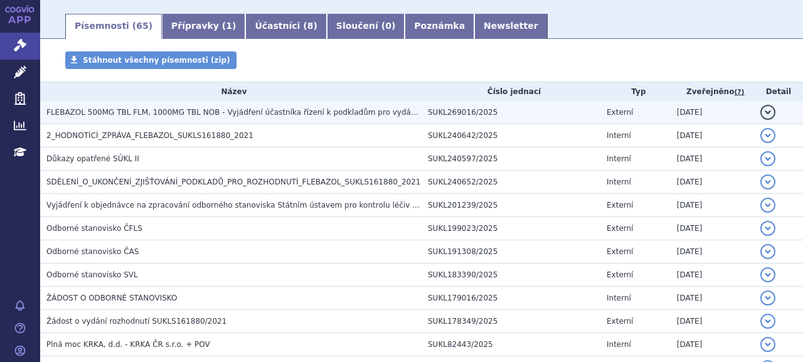
scroll to position [251, 0]
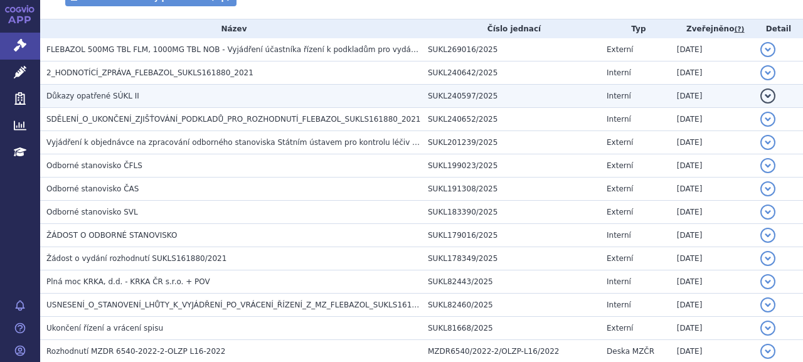
click at [105, 97] on span "Důkazy opatřené SÚKL II" at bounding box center [92, 96] width 93 height 9
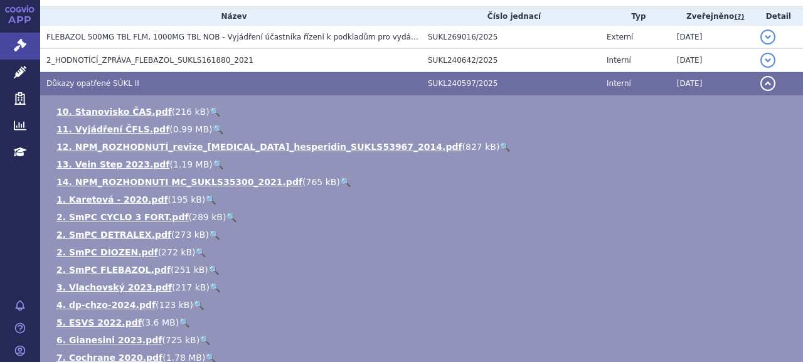
scroll to position [188, 0]
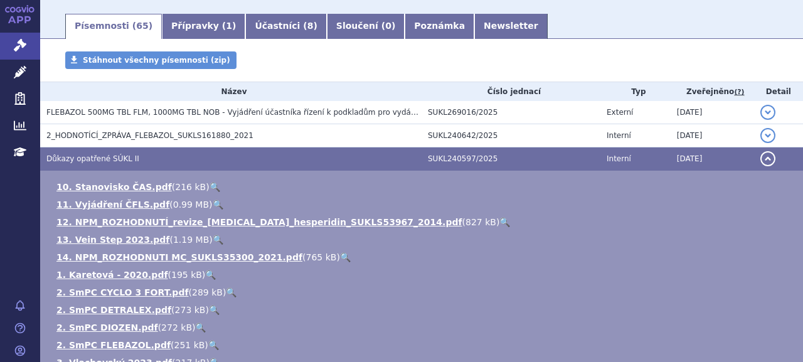
click at [94, 158] on span "Důkazy opatřené SÚKL II" at bounding box center [92, 158] width 93 height 9
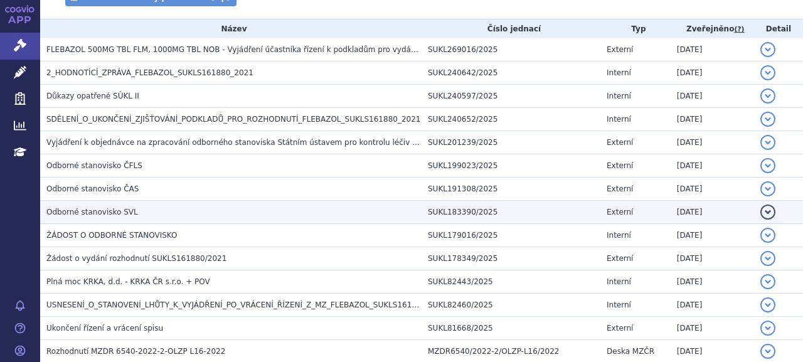
scroll to position [314, 0]
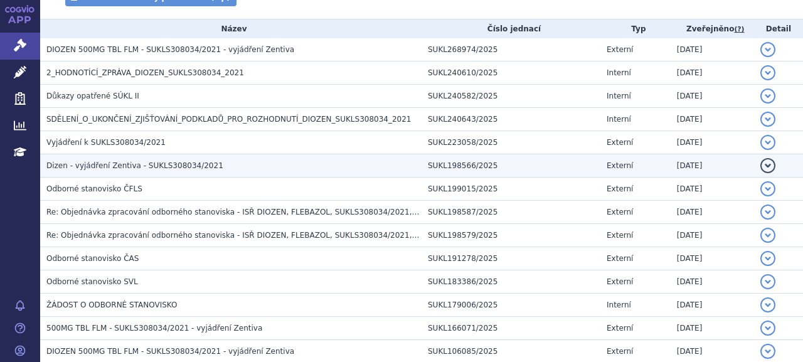
scroll to position [314, 0]
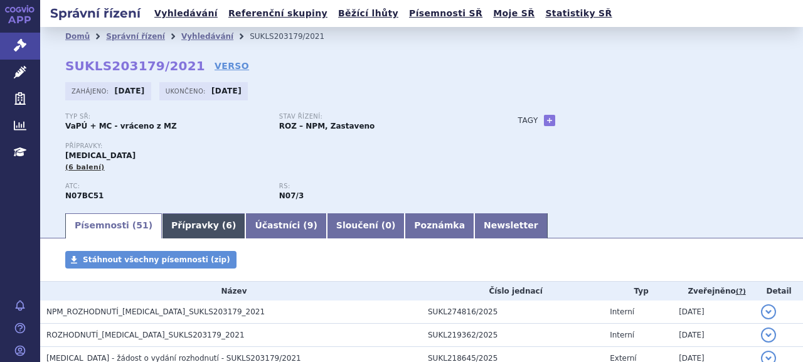
click at [189, 226] on link "Přípravky ( 6 )" at bounding box center [203, 225] width 83 height 25
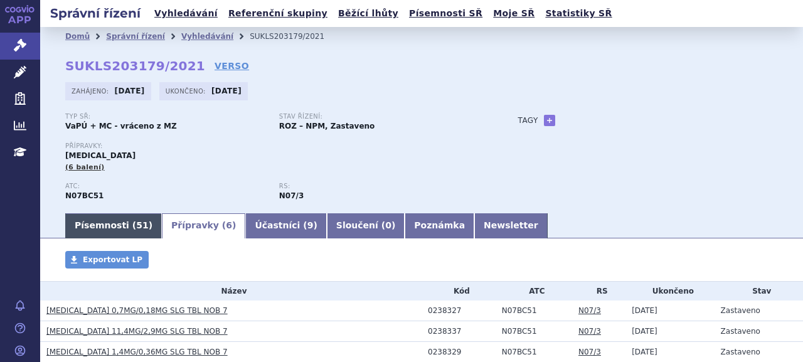
click at [115, 226] on link "Písemnosti ( 51 )" at bounding box center [113, 225] width 97 height 25
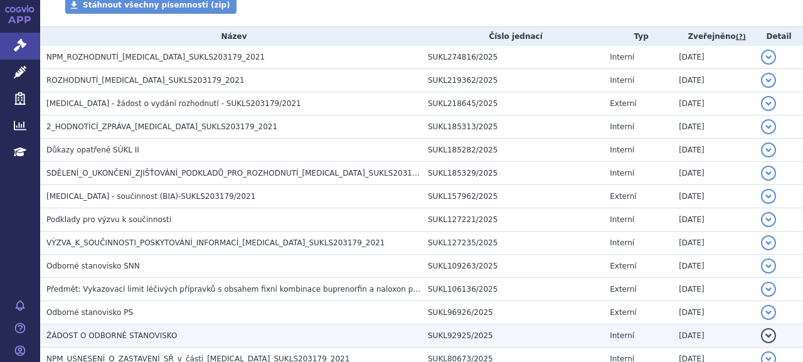
scroll to position [251, 0]
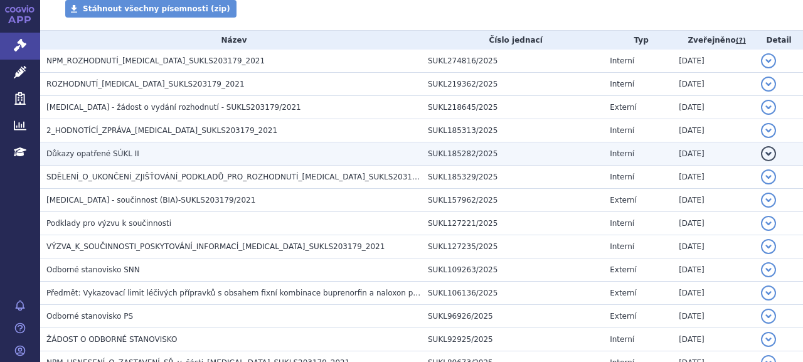
click at [184, 150] on h3 "Důkazy opatřené SÚKL II" at bounding box center [233, 153] width 375 height 13
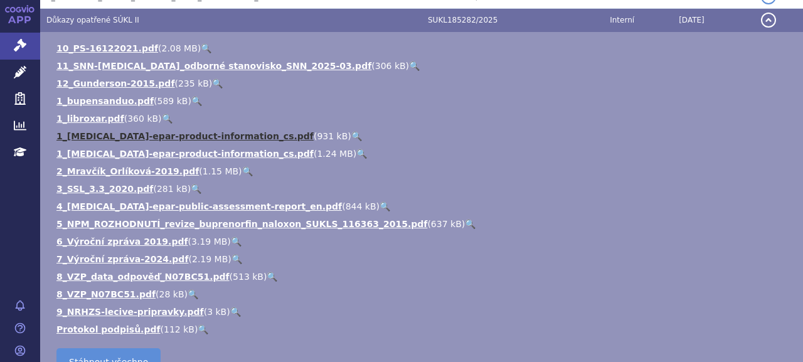
scroll to position [314, 0]
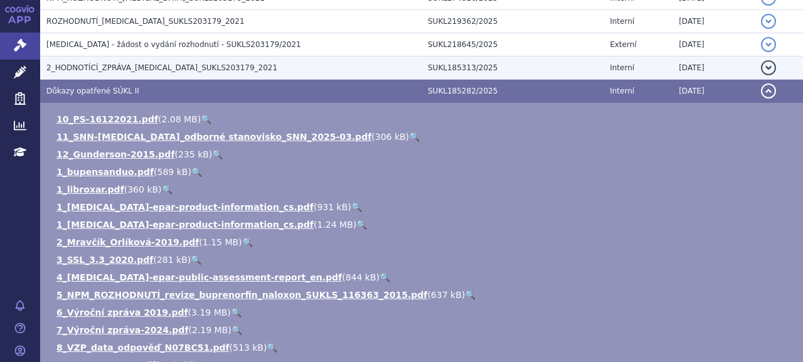
click at [100, 74] on h3 "2_HODNOTÍCÍ_ZPRÁVA_ZUBSOLV_SUKLS203179_2021" at bounding box center [233, 67] width 375 height 13
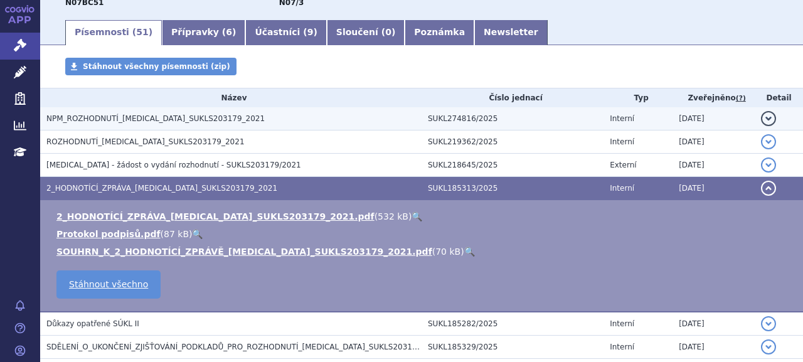
scroll to position [188, 0]
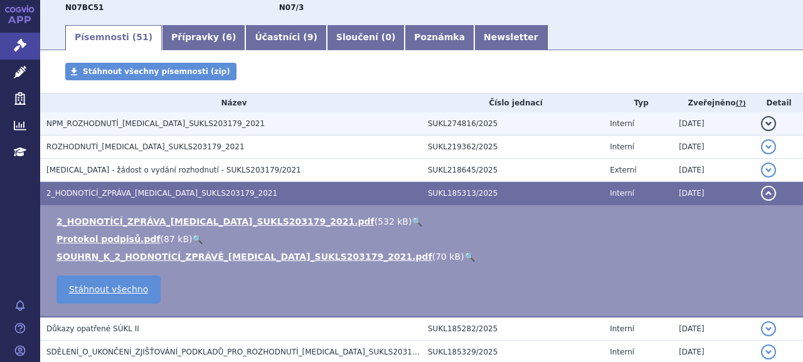
click at [174, 132] on td "NPM_ROZHODNUTÍ_ZUBSOLV_SUKLS203179_2021" at bounding box center [230, 123] width 381 height 23
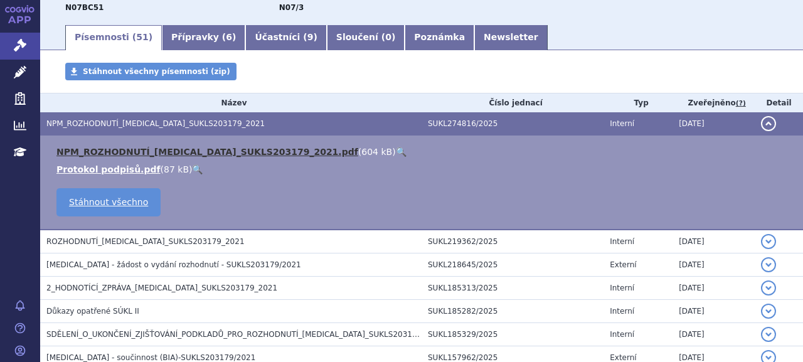
click at [193, 153] on link "NPM_ROZHODNUTÍ_ZUBSOLV_SUKLS203179_2021.pdf" at bounding box center [207, 152] width 302 height 10
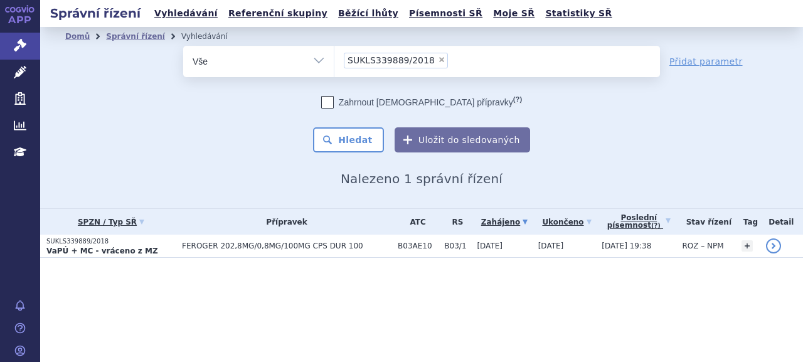
click at [97, 240] on p "SUKLS339889/2018" at bounding box center [110, 241] width 129 height 9
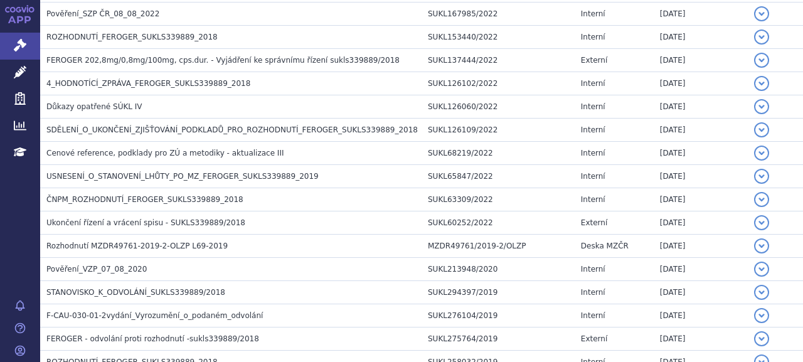
scroll to position [218, 0]
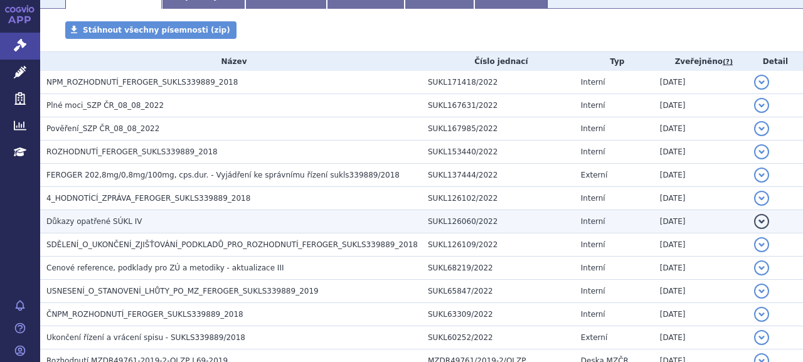
click at [149, 216] on h3 "Důkazy opatřené SÚKL IV" at bounding box center [233, 221] width 375 height 13
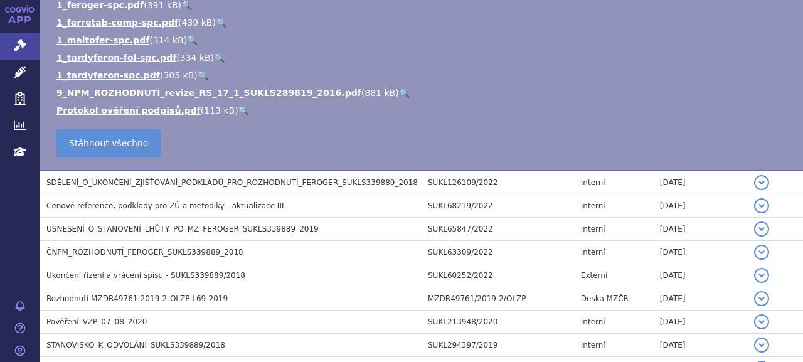
scroll to position [470, 0]
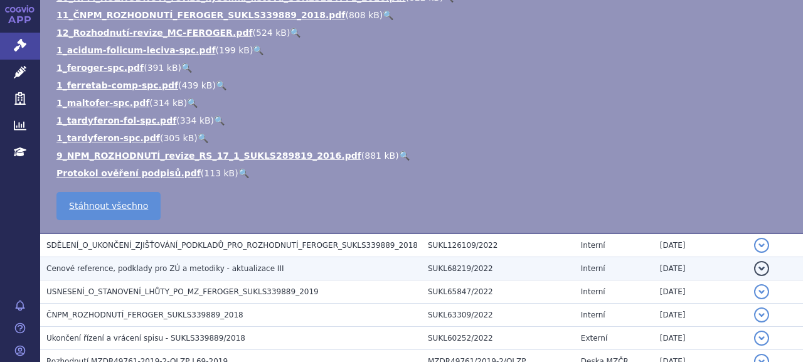
click at [141, 267] on span "Cenové reference, podklady pro ZÚ a metodiky - aktualizace III" at bounding box center [164, 268] width 237 height 9
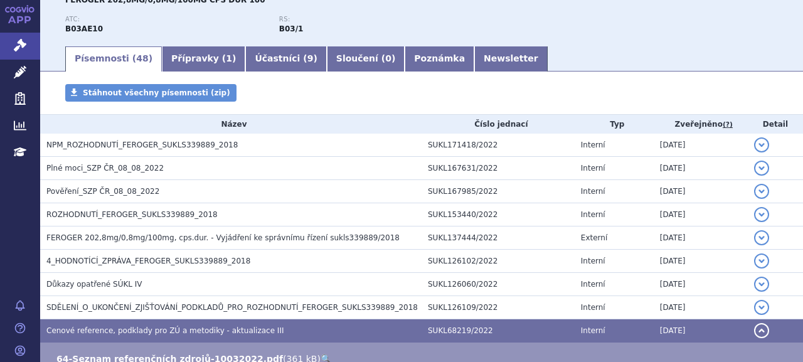
scroll to position [0, 0]
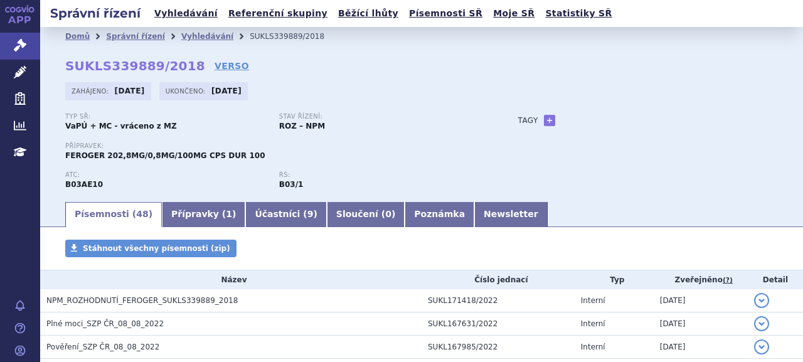
drag, startPoint x: 65, startPoint y: 66, endPoint x: 183, endPoint y: 63, distance: 118.0
click at [183, 63] on div "Domů Správní řízení Vyhledávání SUKLS339889/2018 SUKLS339889/2018 VERSO [GEOGRA…" at bounding box center [421, 123] width 763 height 154
click at [95, 66] on strong "SUKLS339889/2018" at bounding box center [135, 65] width 140 height 15
drag, startPoint x: 66, startPoint y: 68, endPoint x: 179, endPoint y: 61, distance: 113.2
click at [179, 61] on strong "SUKLS339889/2018" at bounding box center [135, 65] width 140 height 15
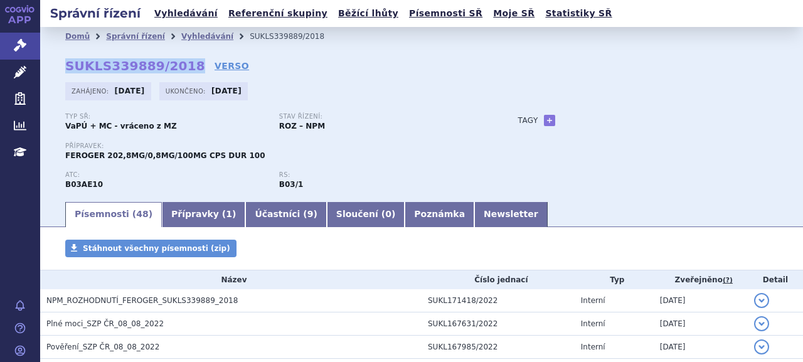
copy strong "SUKLS339889/2018"
click at [72, 156] on span "FEROGER 202,8MG/0,8MG/100MG CPS DUR 100" at bounding box center [164, 155] width 199 height 9
click at [72, 157] on span "FEROGER 202,8MG/0,8MG/100MG CPS DUR 100" at bounding box center [164, 155] width 199 height 9
copy span "FEROGER"
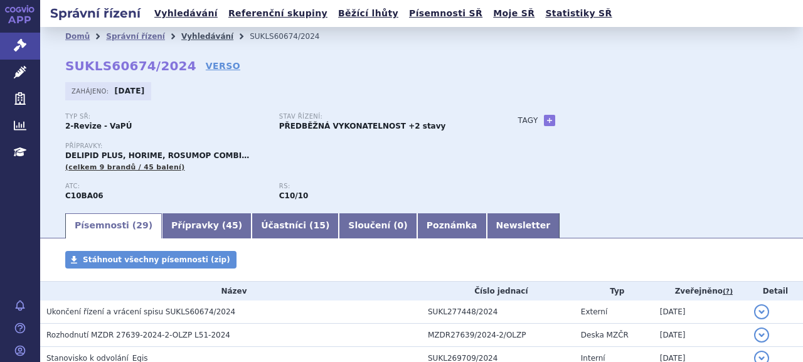
click at [181, 32] on link "Vyhledávání" at bounding box center [207, 36] width 52 height 9
click at [181, 36] on link "Vyhledávání" at bounding box center [207, 36] width 52 height 9
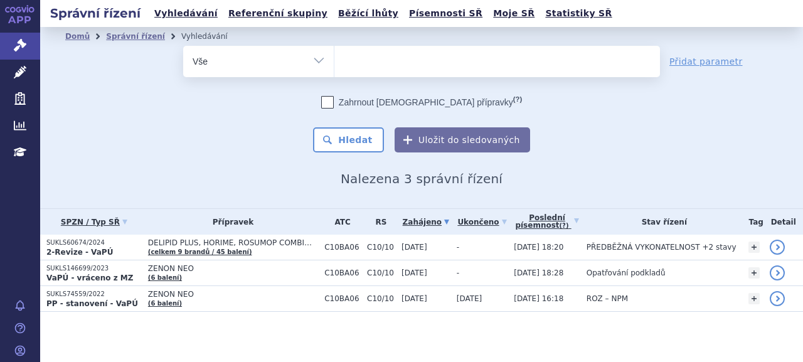
select select
type input "SUKLS36982/2017"
select select "SUKLS36982/2017"
click at [359, 129] on button "Hledat" at bounding box center [348, 139] width 71 height 25
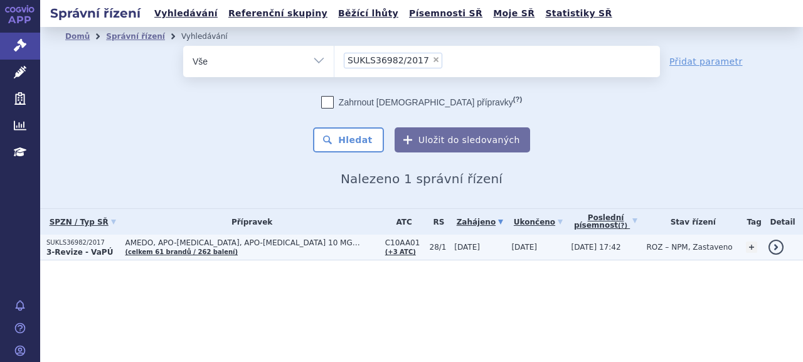
click at [84, 250] on strong "3-Revize - VaPÚ" at bounding box center [79, 252] width 66 height 9
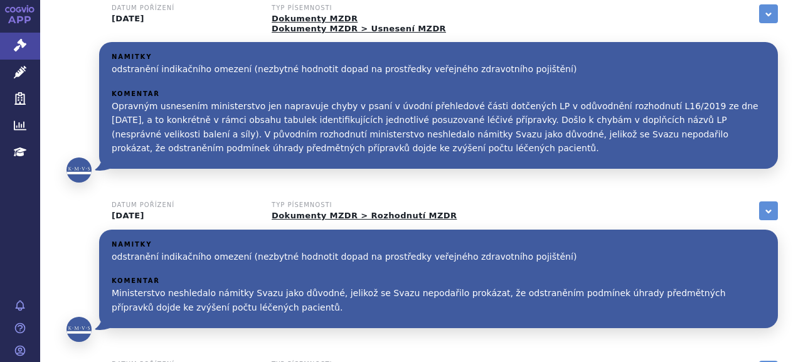
scroll to position [376, 0]
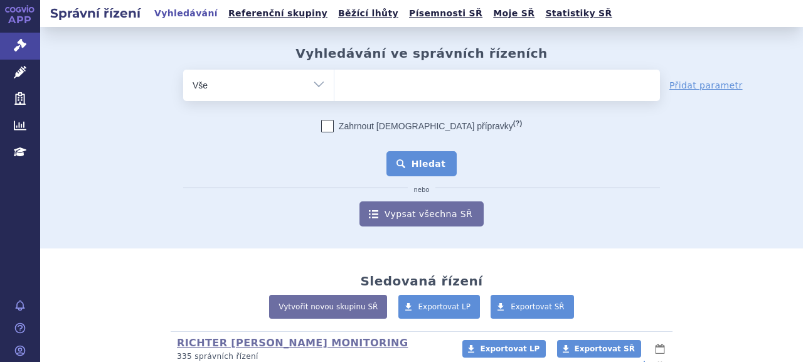
click at [408, 74] on ul at bounding box center [497, 83] width 326 height 26
click at [334, 74] on select at bounding box center [334, 84] width 1 height 31
paste input "C10BA06"
type input "C10BA06"
click at [405, 97] on span "C10BA06" at bounding box center [497, 85] width 326 height 31
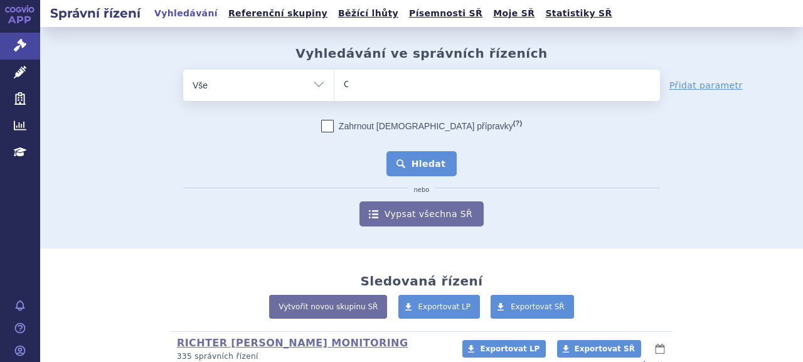
click at [334, 97] on select "C10BA06" at bounding box center [334, 84] width 1 height 31
select select "C10BA06"
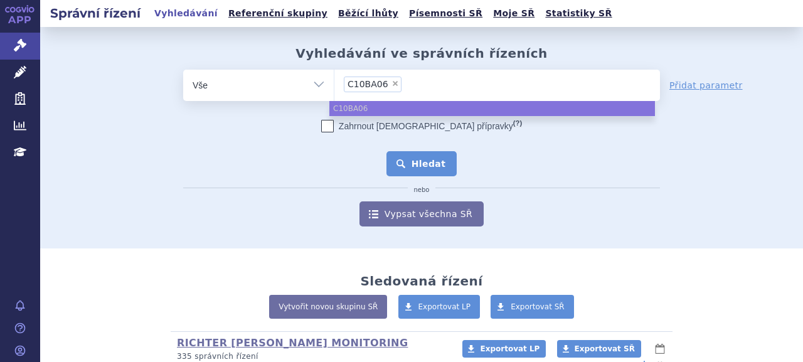
click at [422, 160] on button "Hledat" at bounding box center [421, 163] width 71 height 25
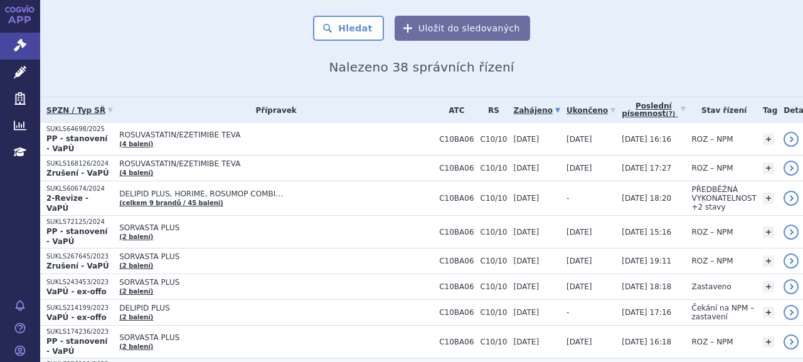
scroll to position [63, 0]
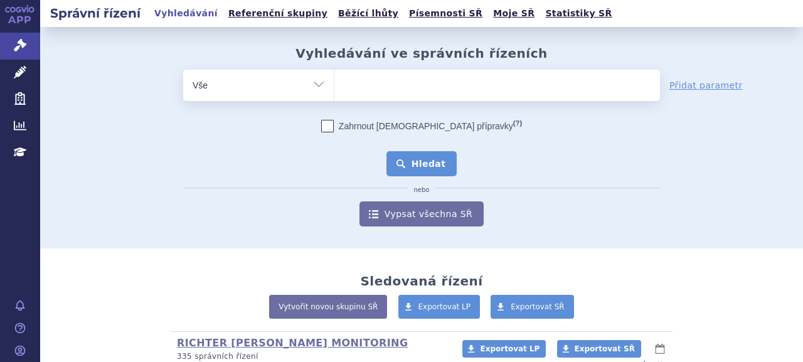
type input "SUKLS60674/2024"
select select "SUKLS60674/2024"
click at [424, 163] on button "Hledat" at bounding box center [421, 163] width 71 height 25
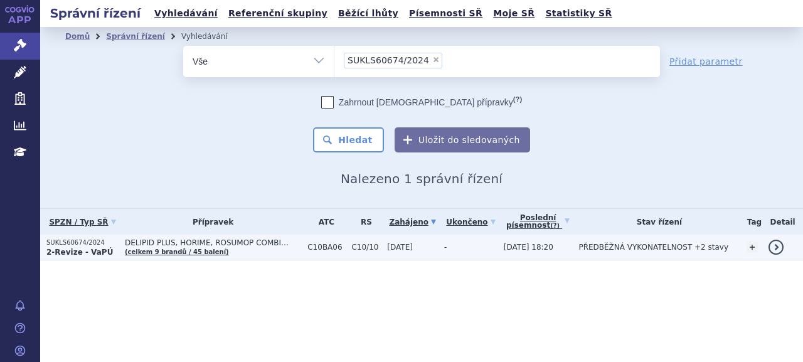
click at [66, 244] on p "SUKLS60674/2024" at bounding box center [82, 242] width 72 height 9
